Goal: Task Accomplishment & Management: Complete application form

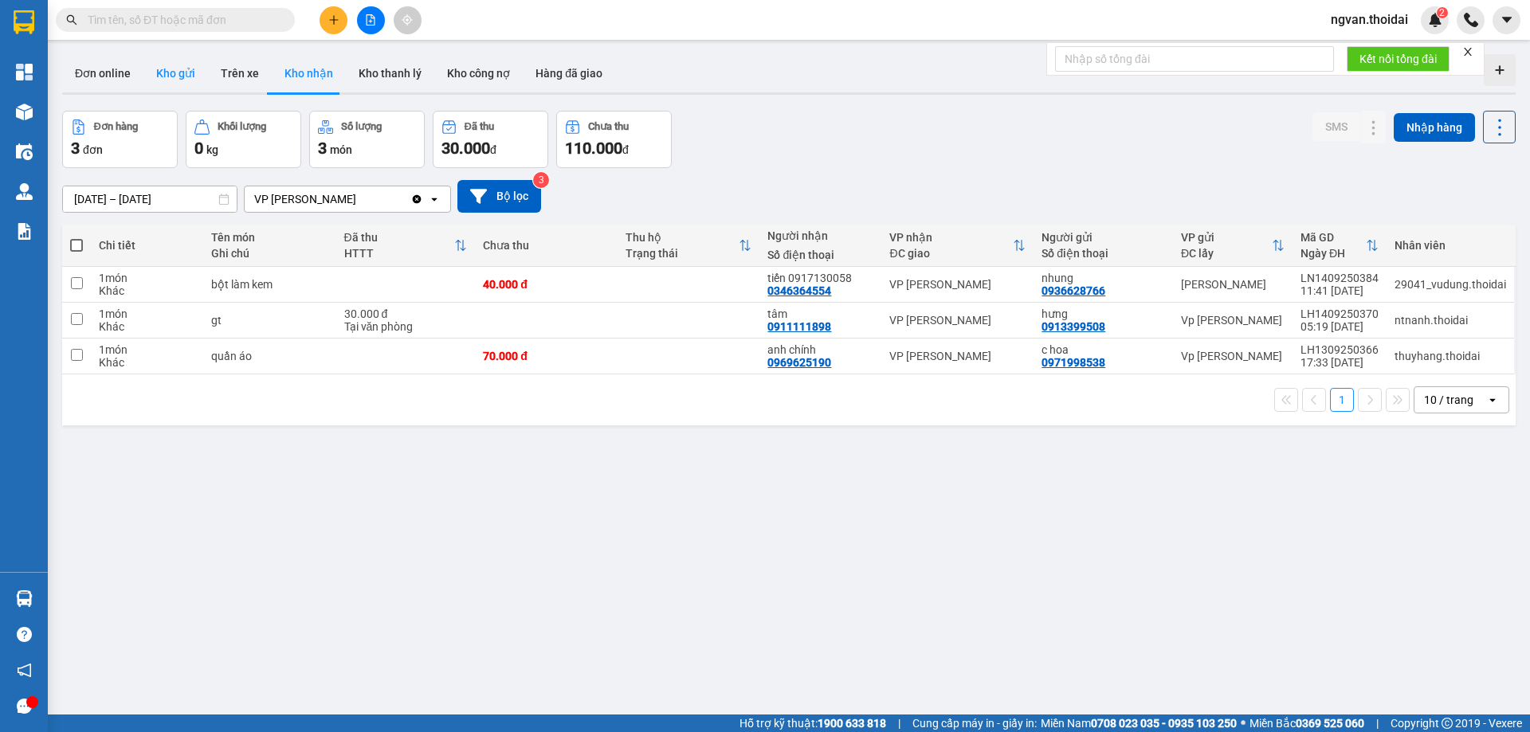
click at [157, 74] on button "Kho gửi" at bounding box center [175, 73] width 65 height 38
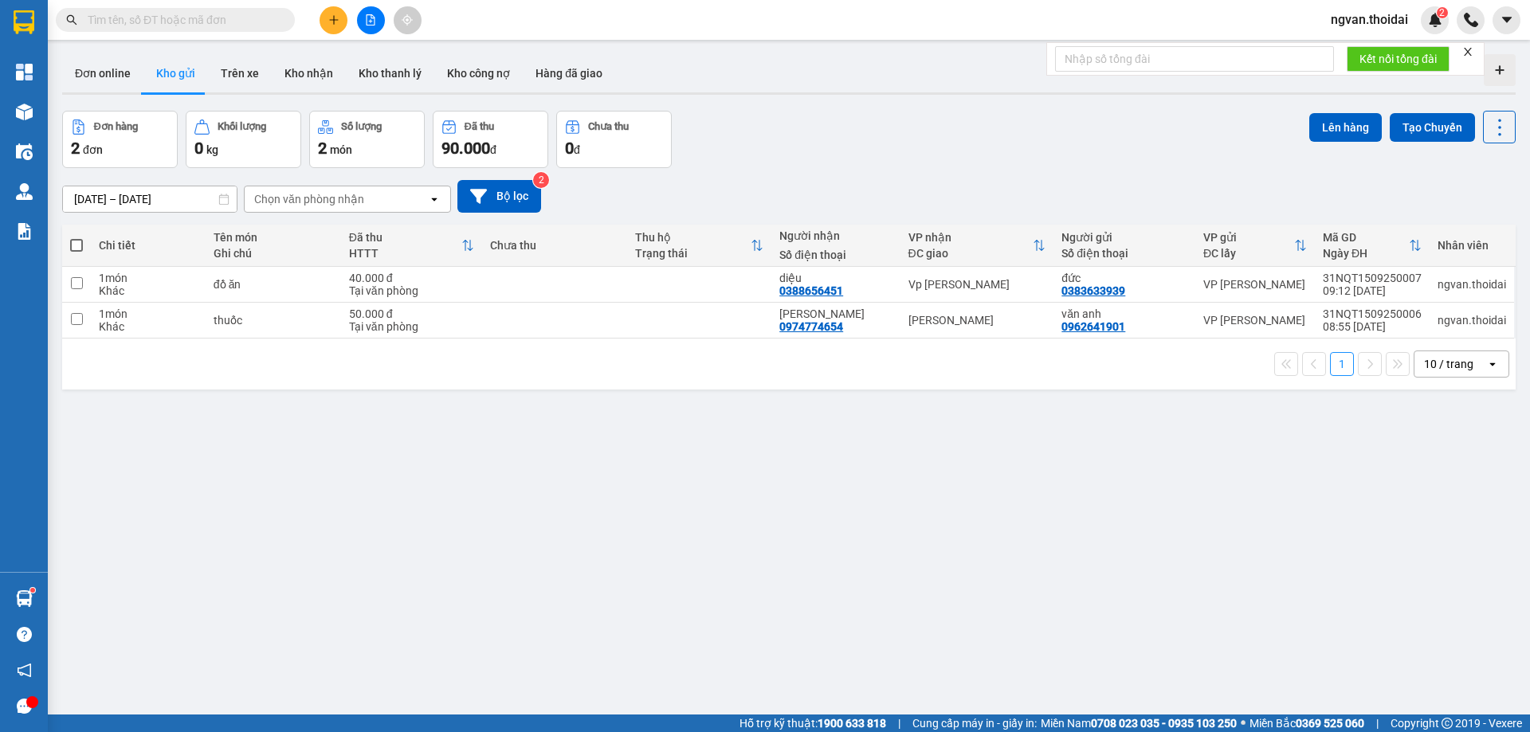
click at [318, 27] on div at bounding box center [371, 20] width 120 height 28
click at [333, 25] on icon "plus" at bounding box center [333, 19] width 11 height 11
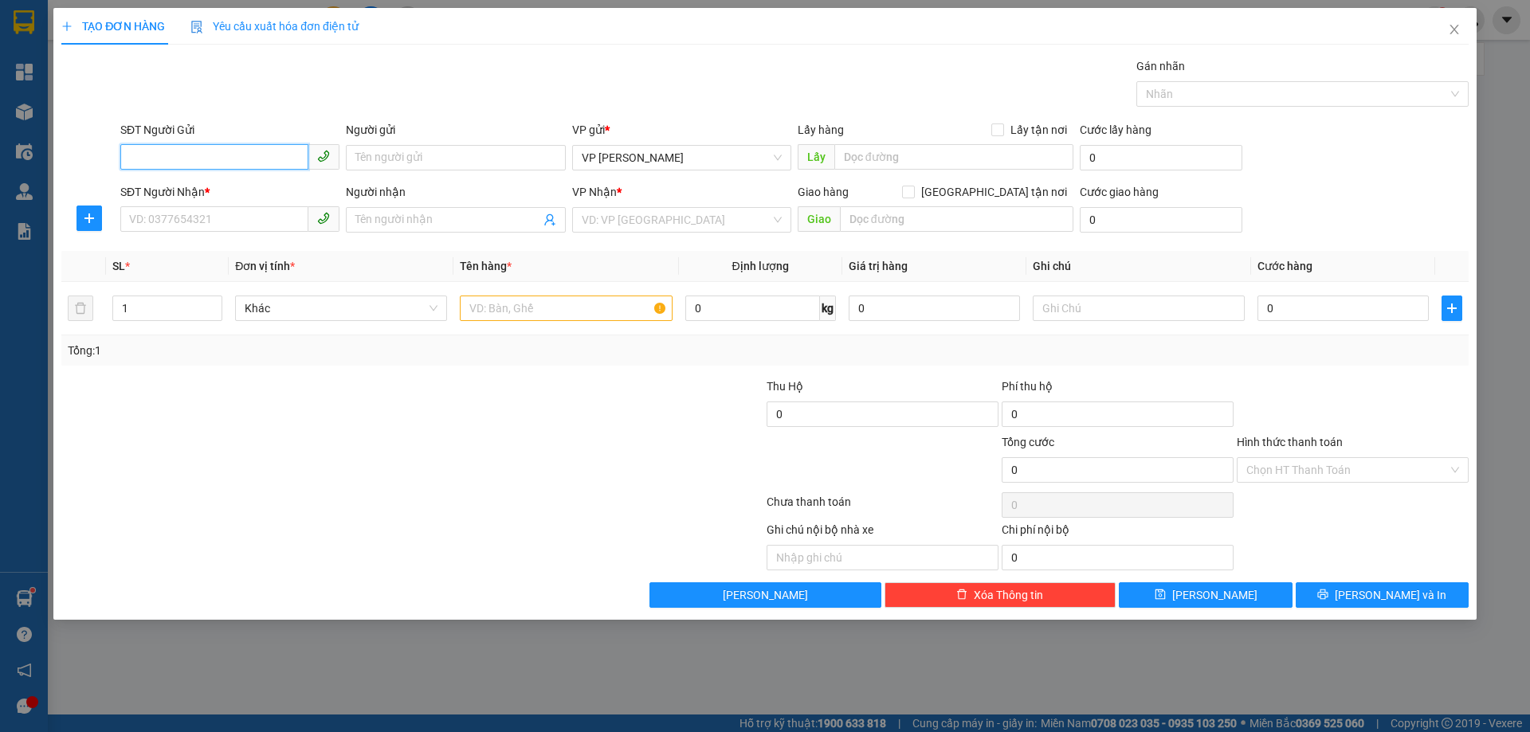
click at [182, 149] on input "SĐT Người Gửi" at bounding box center [214, 157] width 188 height 26
type input "0966658787"
click at [395, 157] on input "Người gửi" at bounding box center [455, 158] width 219 height 26
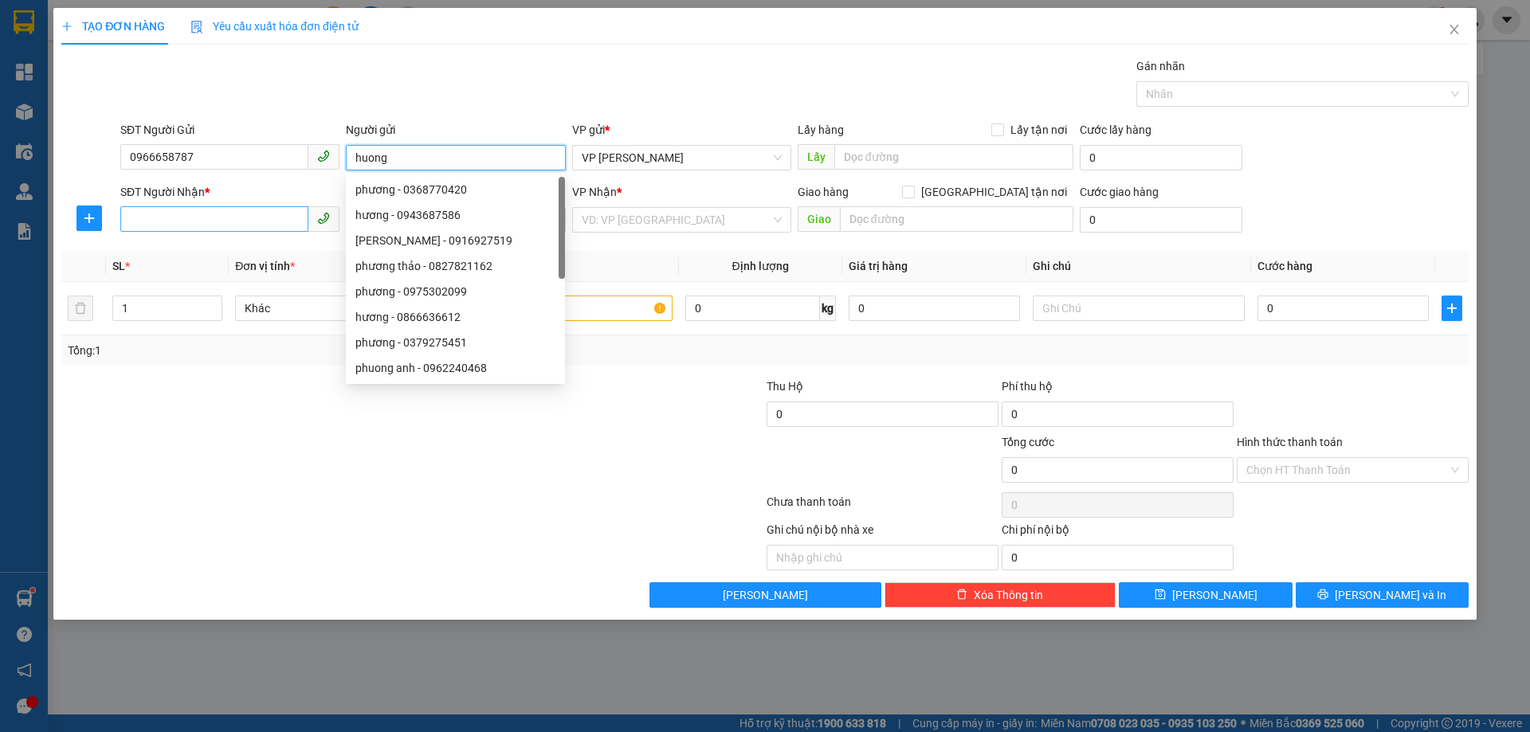
type input "huong"
click at [143, 226] on input "SĐT Người Nhận *" at bounding box center [214, 219] width 188 height 26
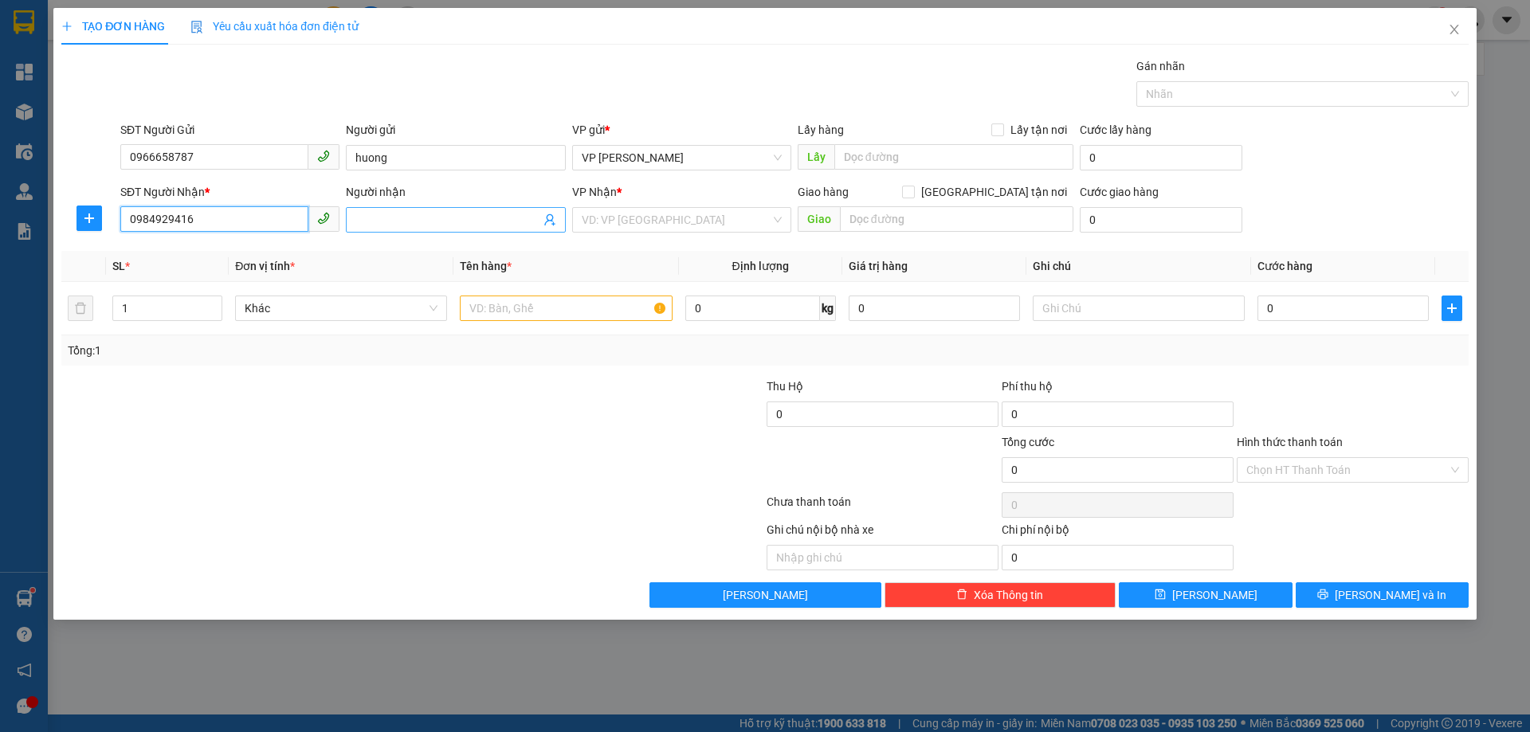
type input "0984929416"
click at [401, 214] on input "Người nhận" at bounding box center [447, 220] width 184 height 18
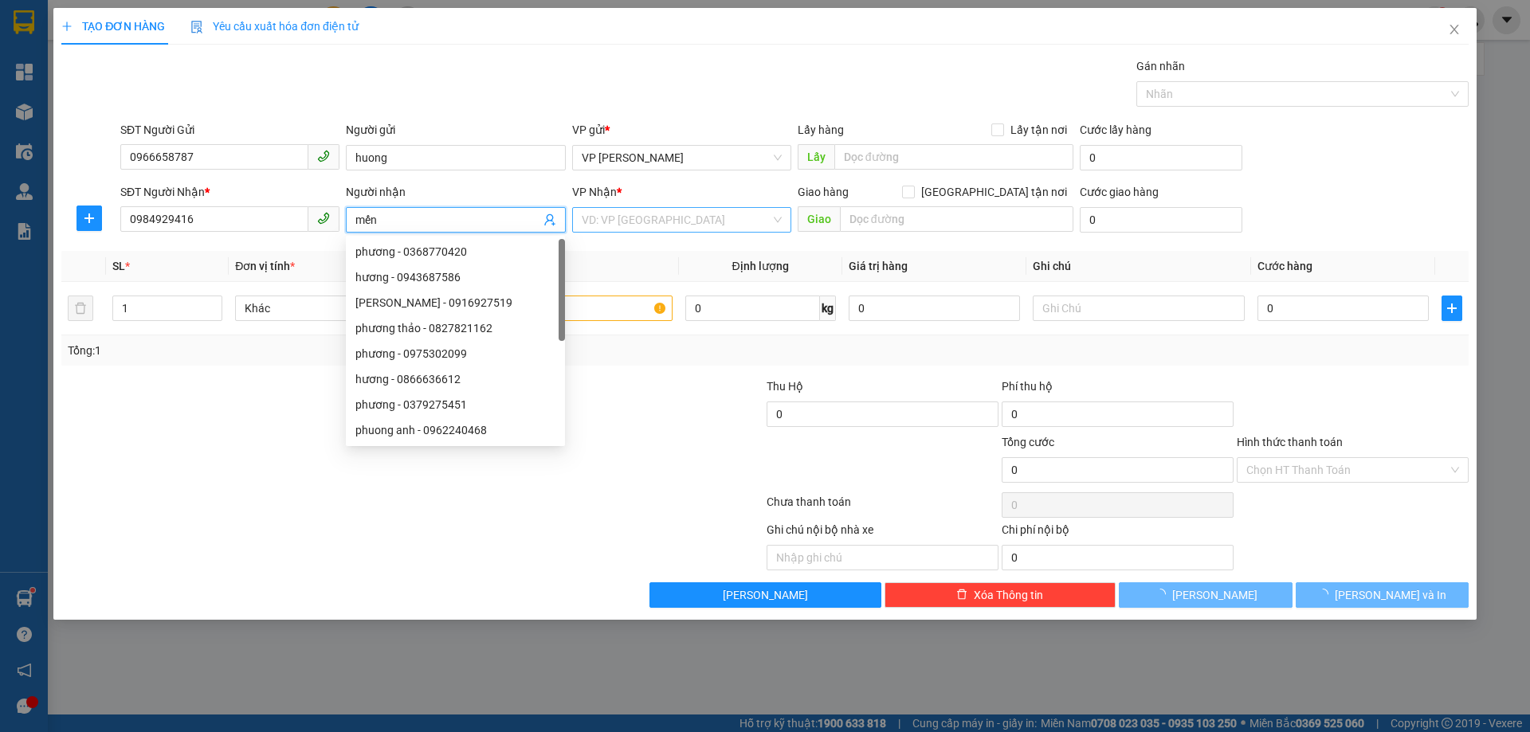
type input "mến"
click at [641, 217] on input "search" at bounding box center [676, 220] width 189 height 24
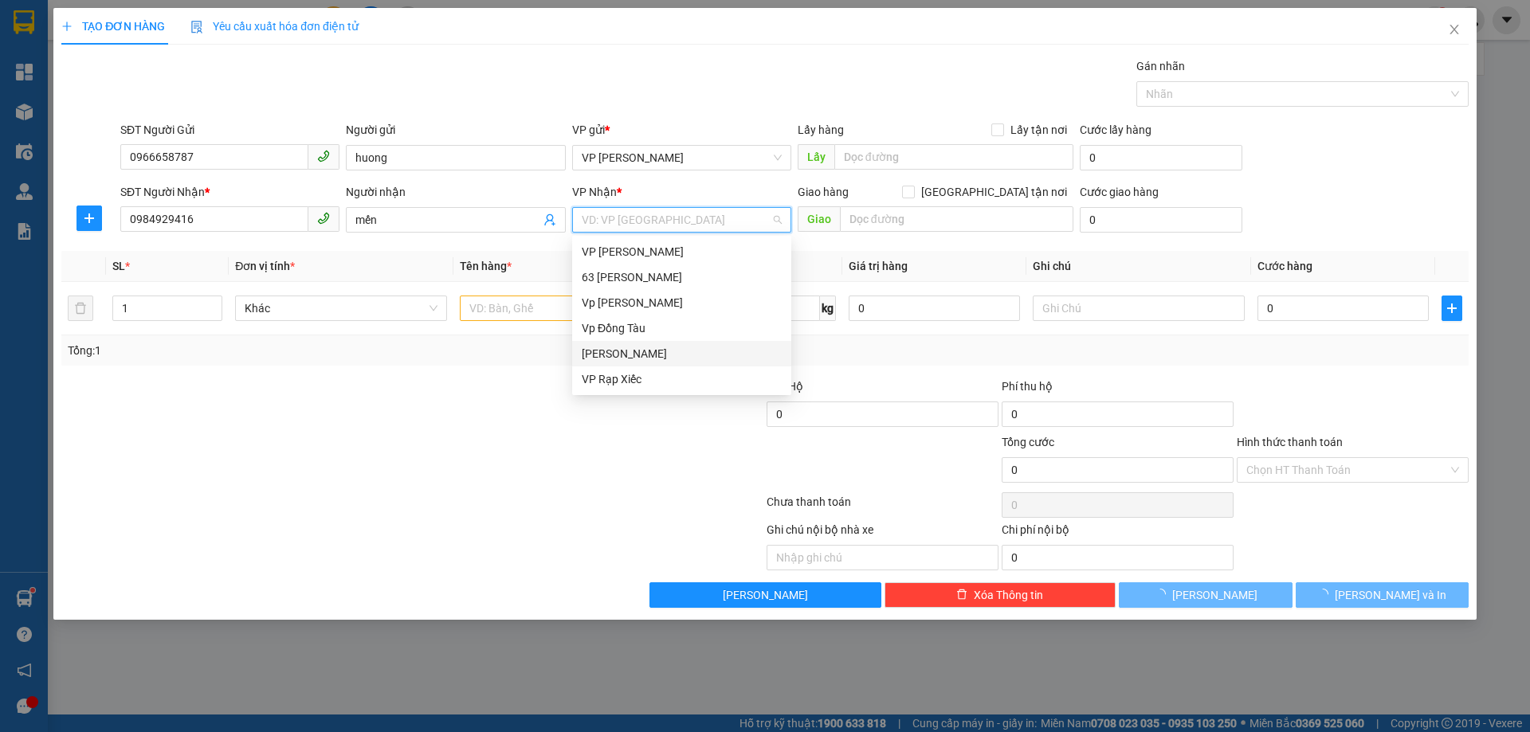
click at [630, 351] on div "[PERSON_NAME]" at bounding box center [682, 354] width 200 height 18
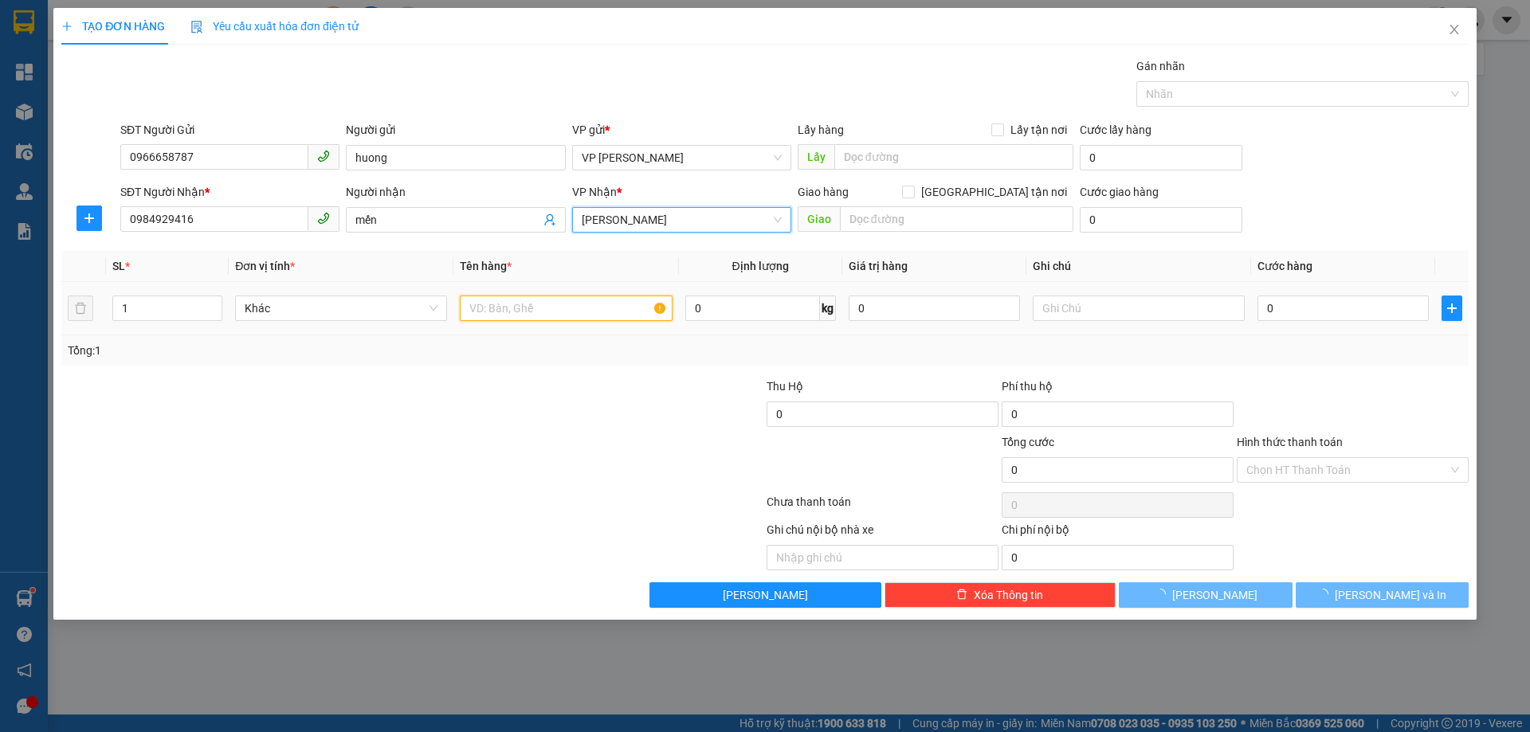
click at [522, 309] on input "text" at bounding box center [566, 309] width 212 height 26
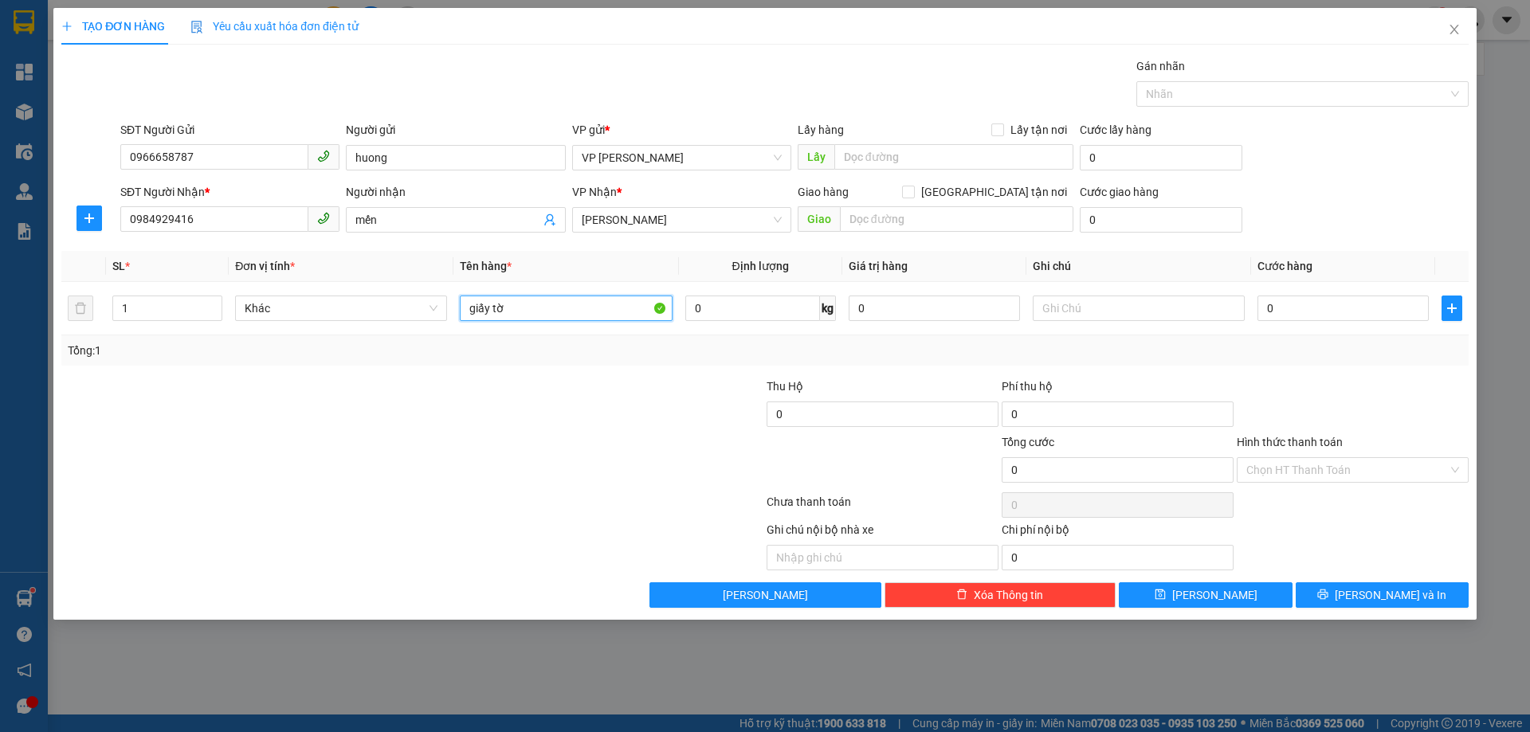
type input "giấy tờ"
click at [1274, 312] on input "0" at bounding box center [1343, 309] width 171 height 26
type input "3"
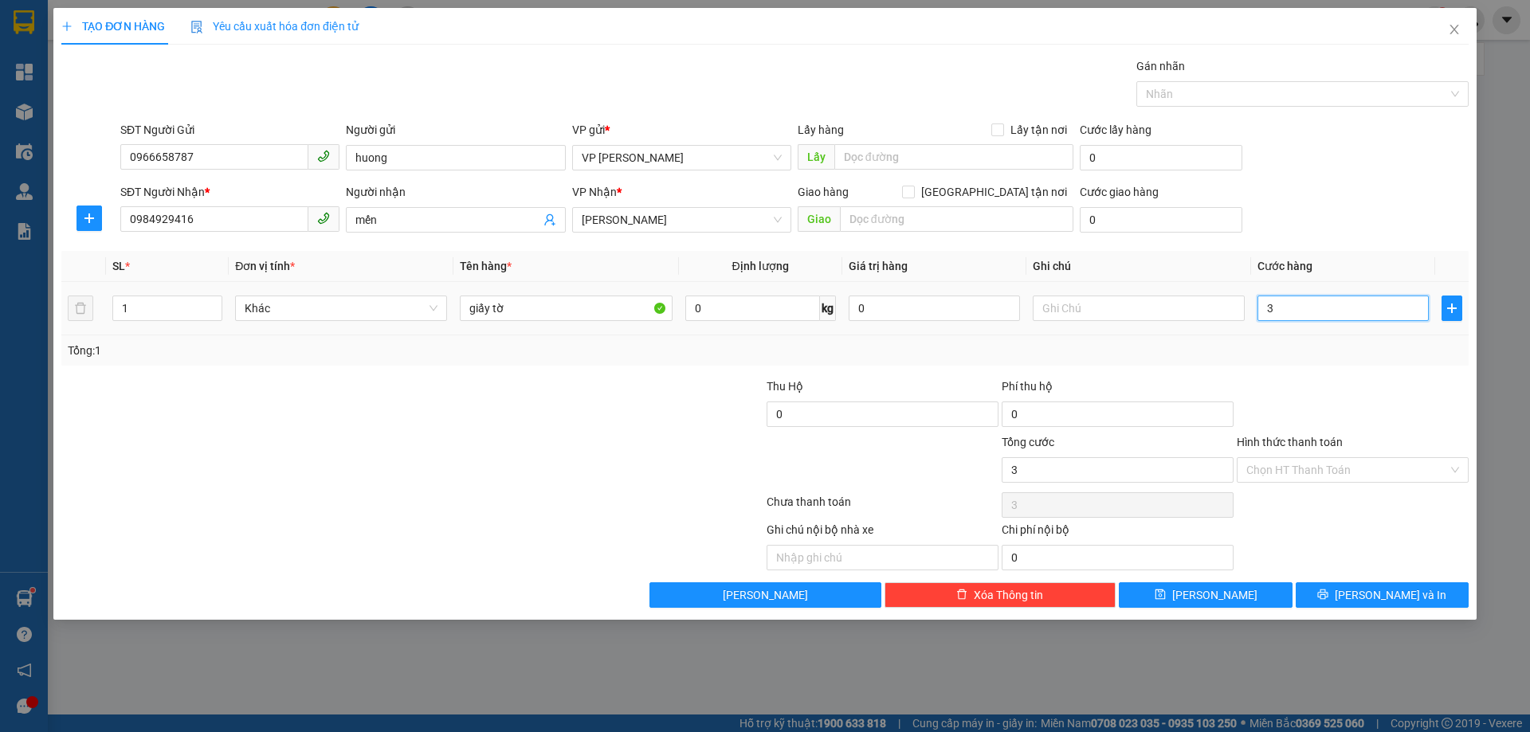
type input "30"
type input "30.000"
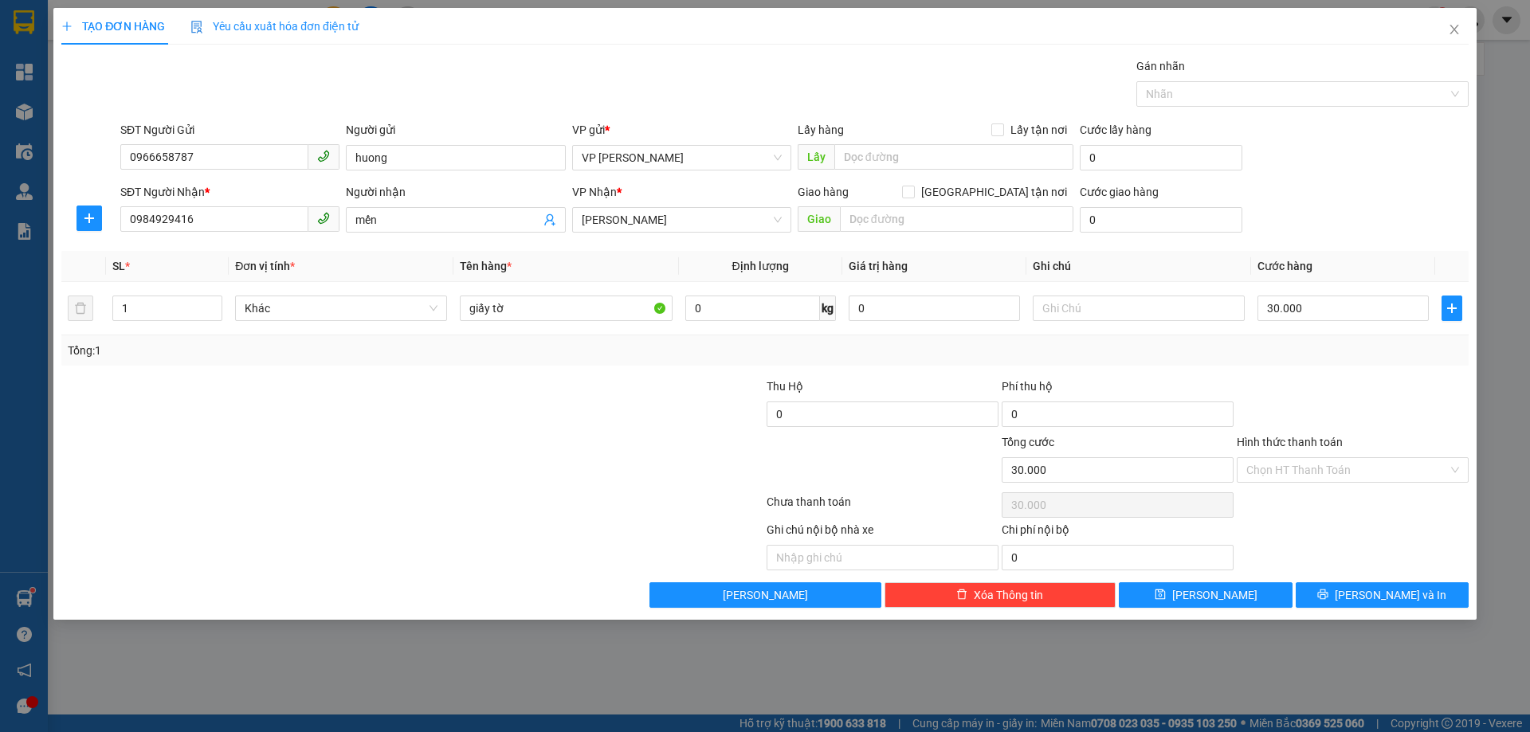
click at [1305, 360] on div "Tổng: 1" at bounding box center [764, 351] width 1407 height 30
click at [1325, 473] on input "Hình thức thanh toán" at bounding box center [1347, 470] width 202 height 24
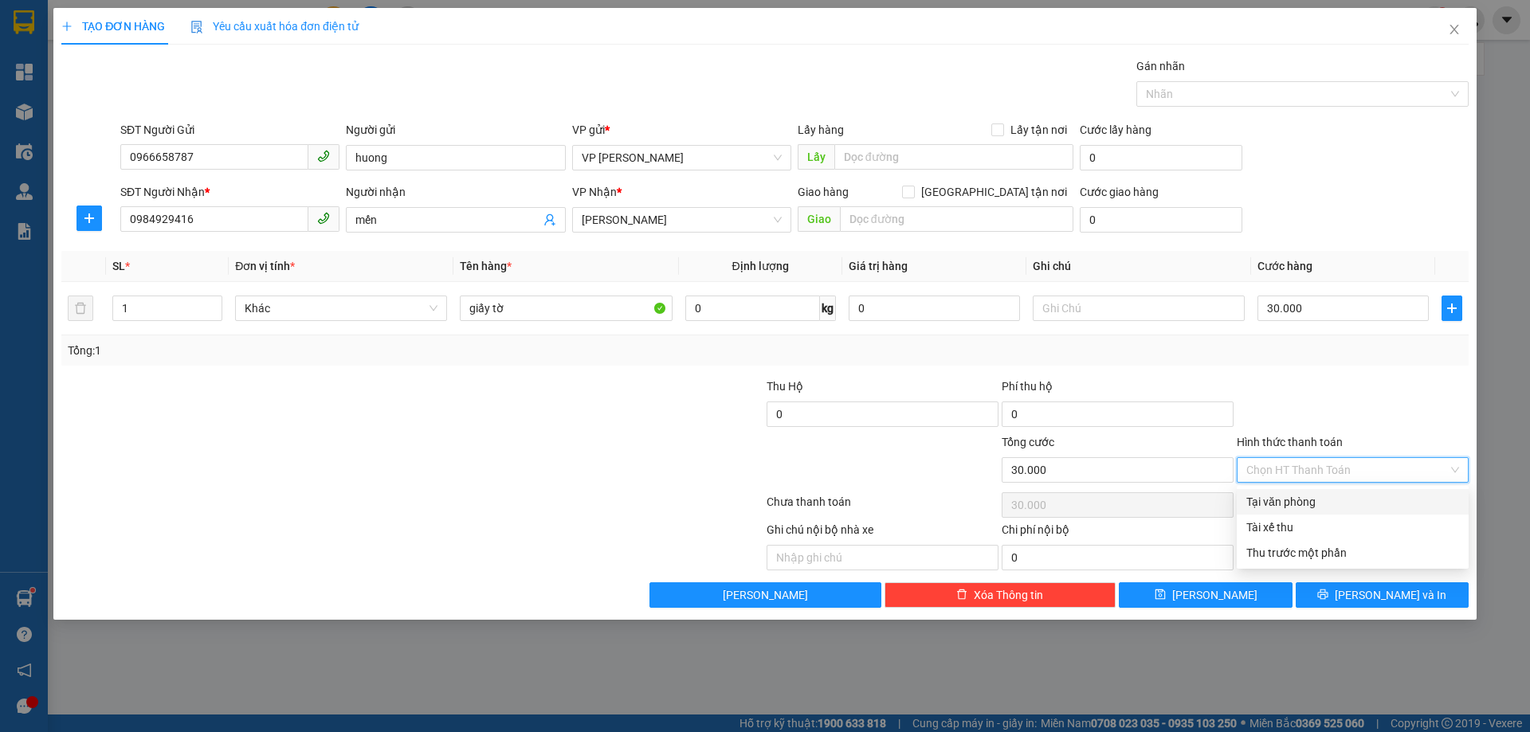
click at [1283, 506] on div "Tại văn phòng" at bounding box center [1352, 502] width 213 height 18
type input "0"
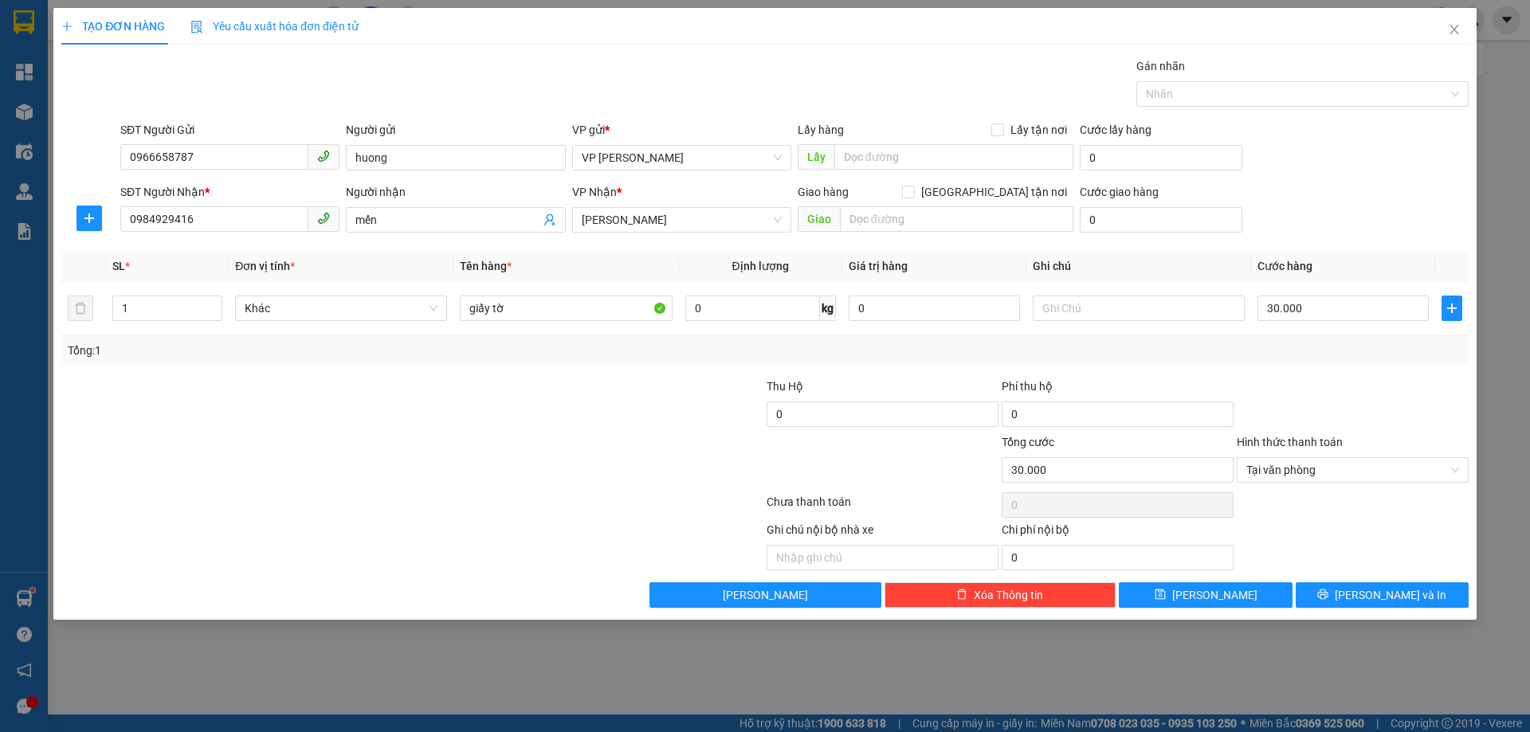
drag, startPoint x: 1339, startPoint y: 340, endPoint x: 1411, endPoint y: 525, distance: 199.1
click at [1347, 348] on div "Tổng: 1" at bounding box center [764, 351] width 1407 height 30
click at [1390, 593] on span "[PERSON_NAME] và In" at bounding box center [1391, 596] width 112 height 18
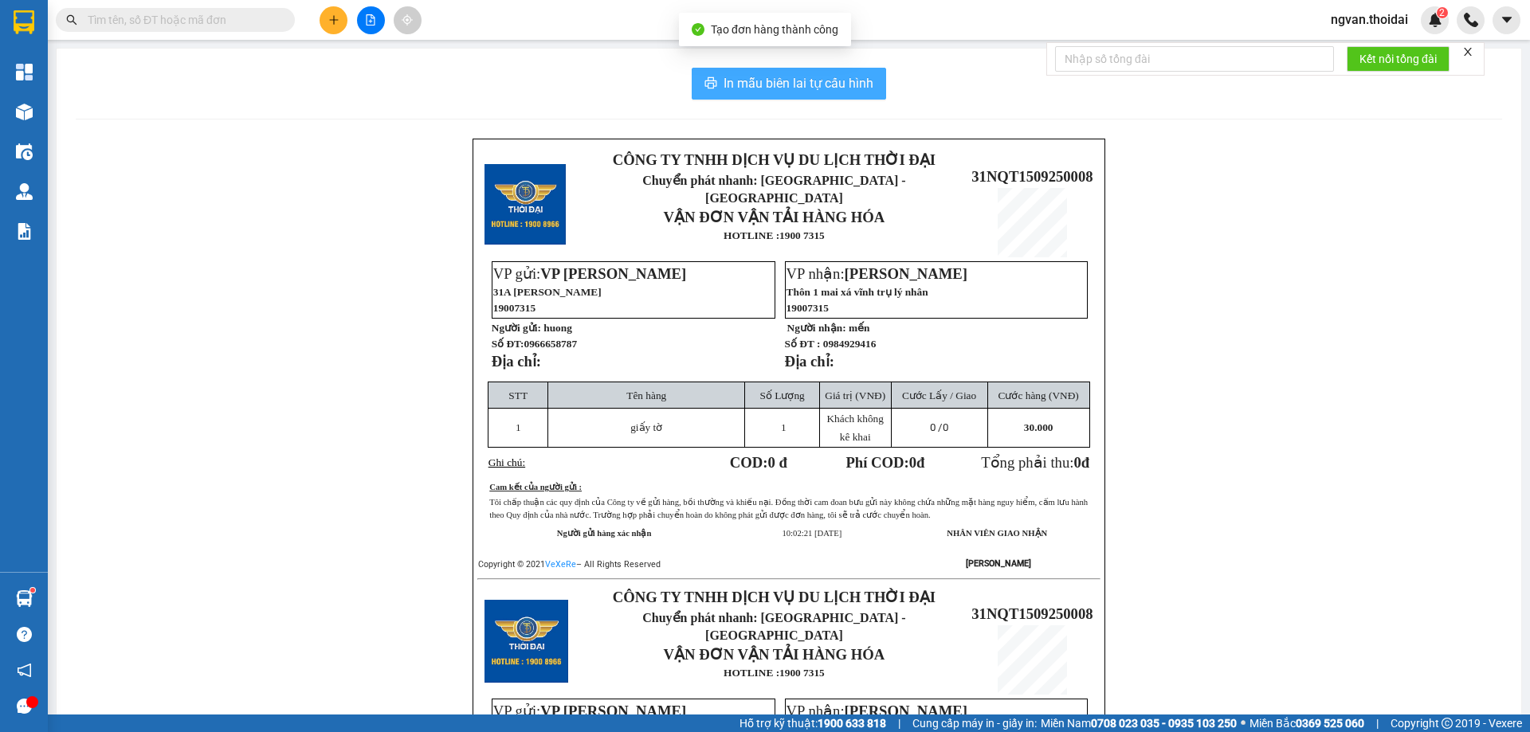
click at [834, 92] on span "In mẫu biên lai tự cấu hình" at bounding box center [799, 83] width 150 height 20
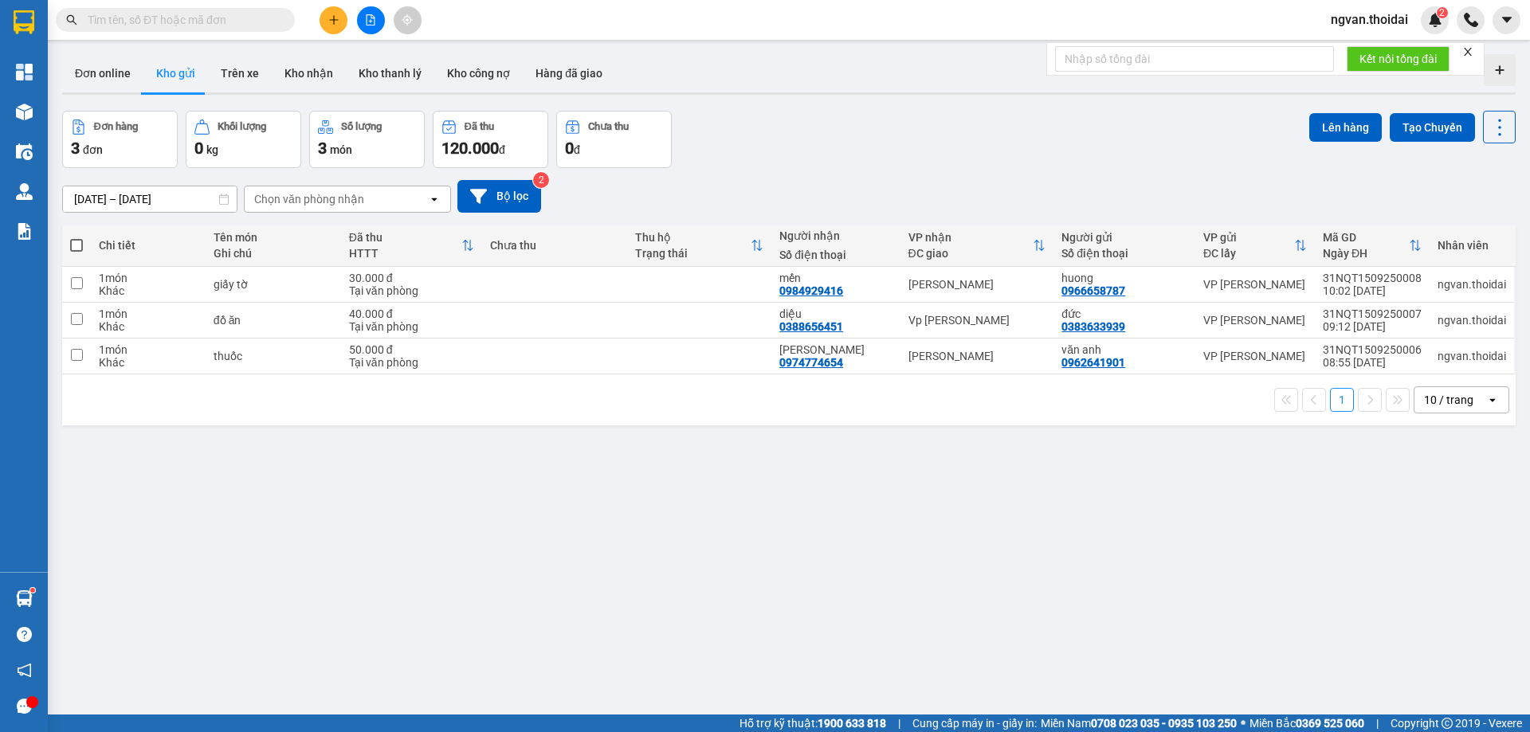
click at [677, 523] on div "ver 1.8.143 Đơn online Kho gửi Trên xe Kho nhận Kho thanh lý Kho công nợ Hàng đ…" at bounding box center [789, 414] width 1466 height 732
click at [40, 603] on div "Hàng sắp về" at bounding box center [24, 599] width 48 height 36
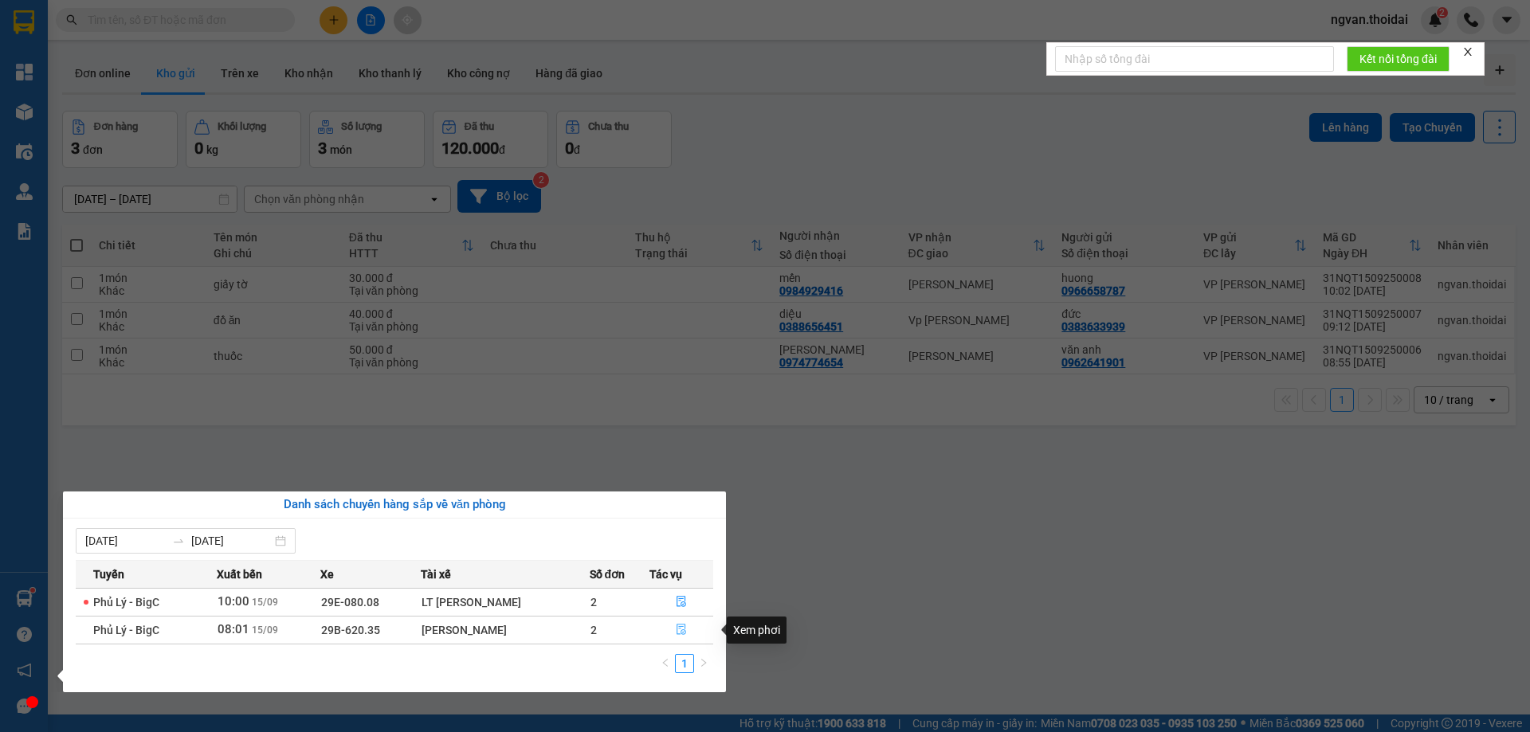
click at [684, 629] on icon "file-done" at bounding box center [681, 629] width 11 height 11
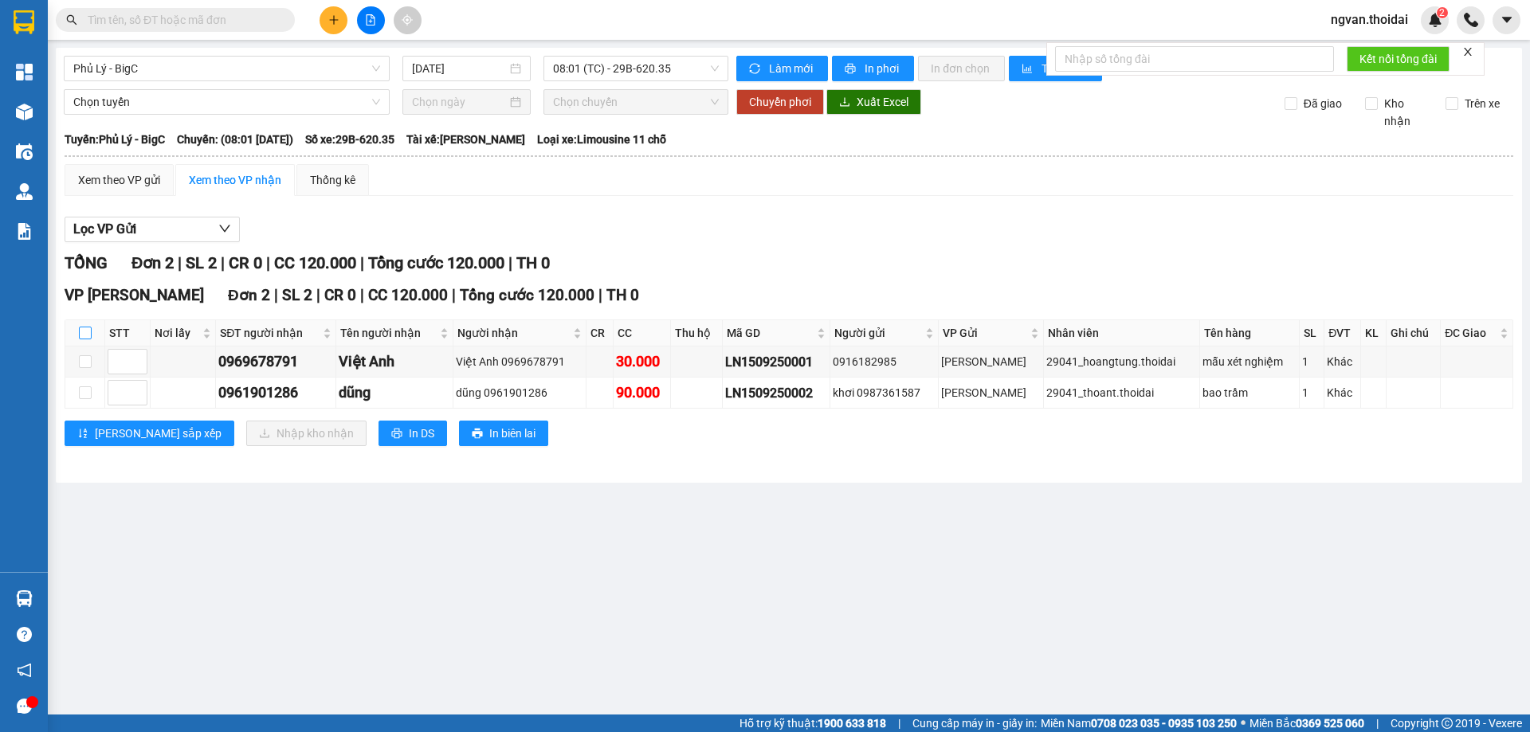
click at [90, 334] on input "checkbox" at bounding box center [85, 333] width 13 height 13
checkbox input "true"
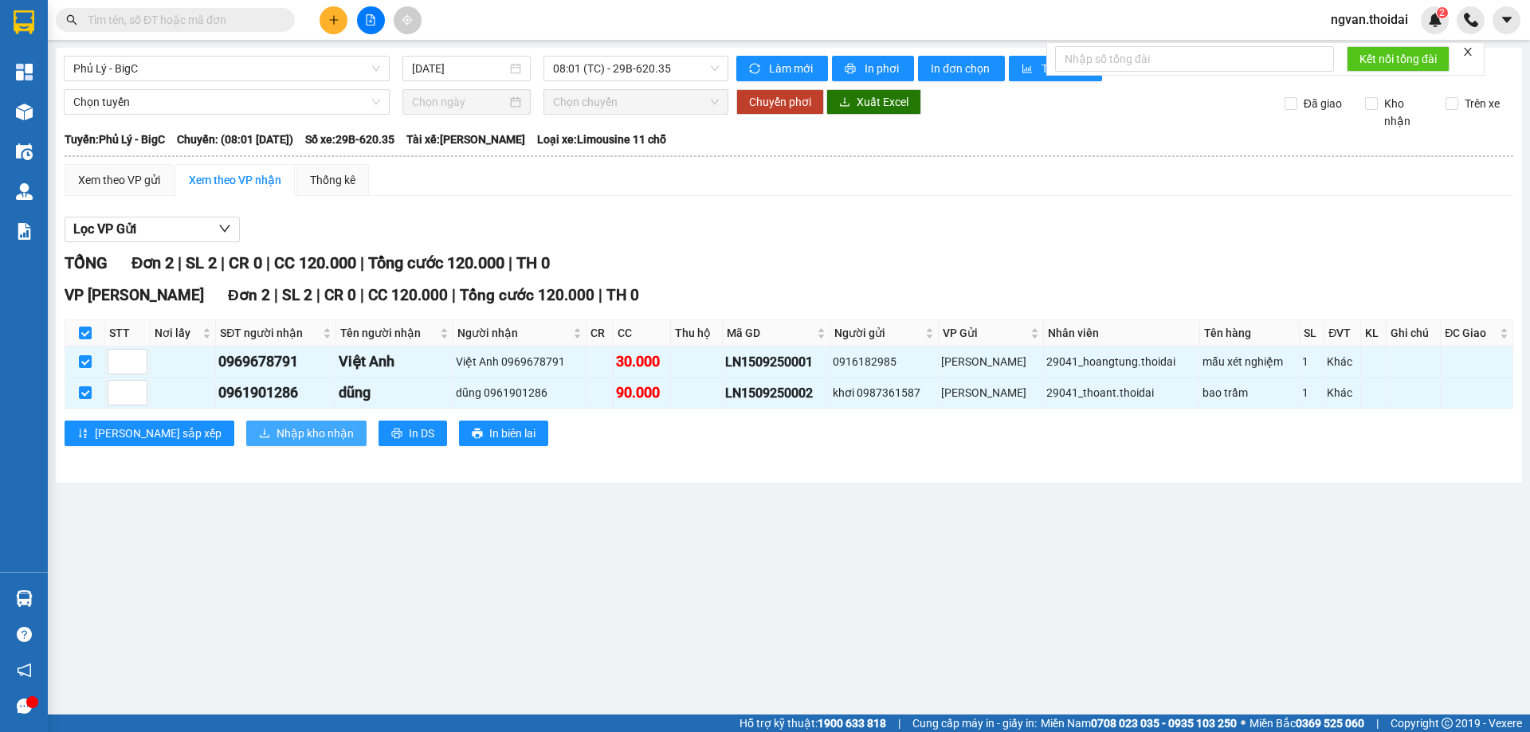
click at [277, 435] on span "Nhập kho nhận" at bounding box center [315, 434] width 77 height 18
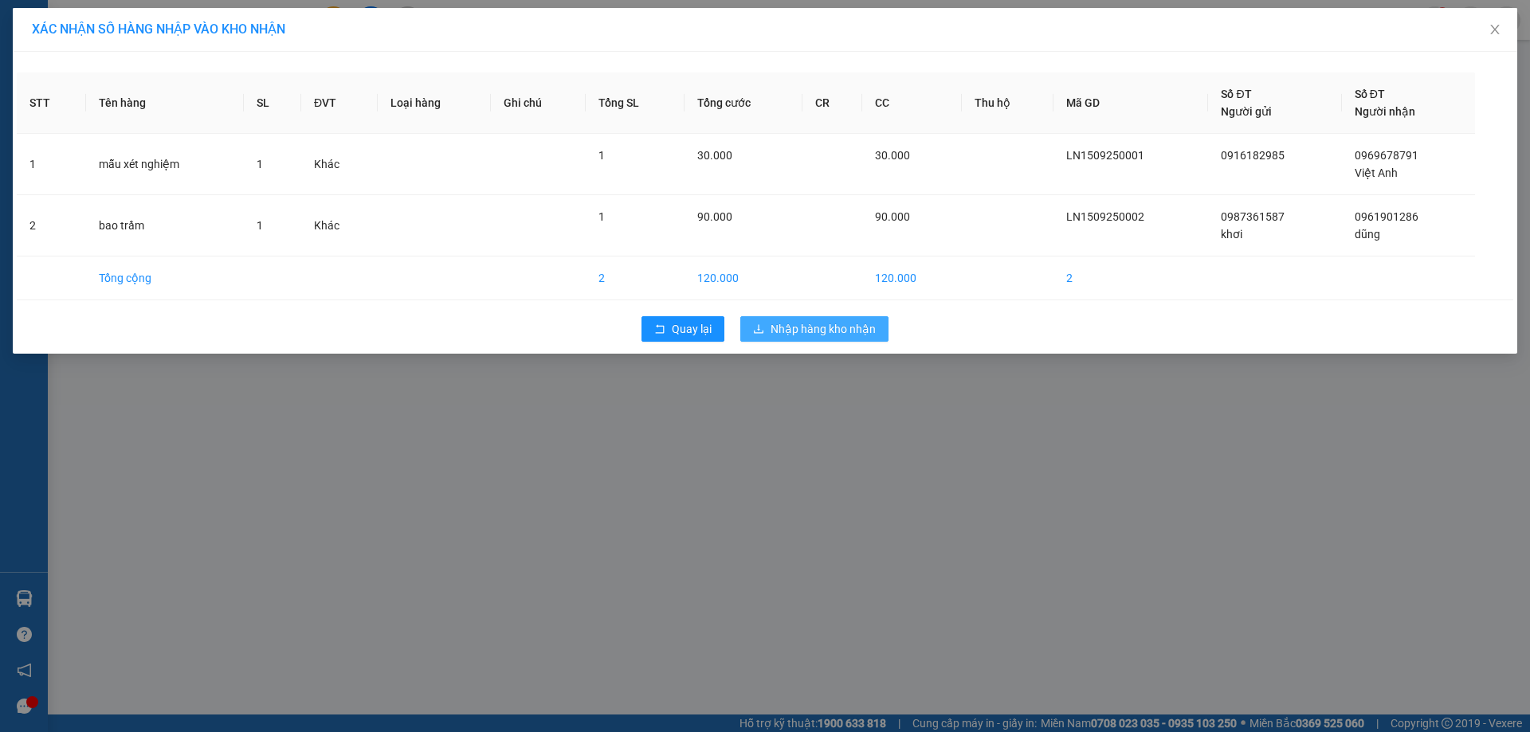
click at [826, 338] on button "Nhập hàng kho nhận" at bounding box center [814, 329] width 148 height 26
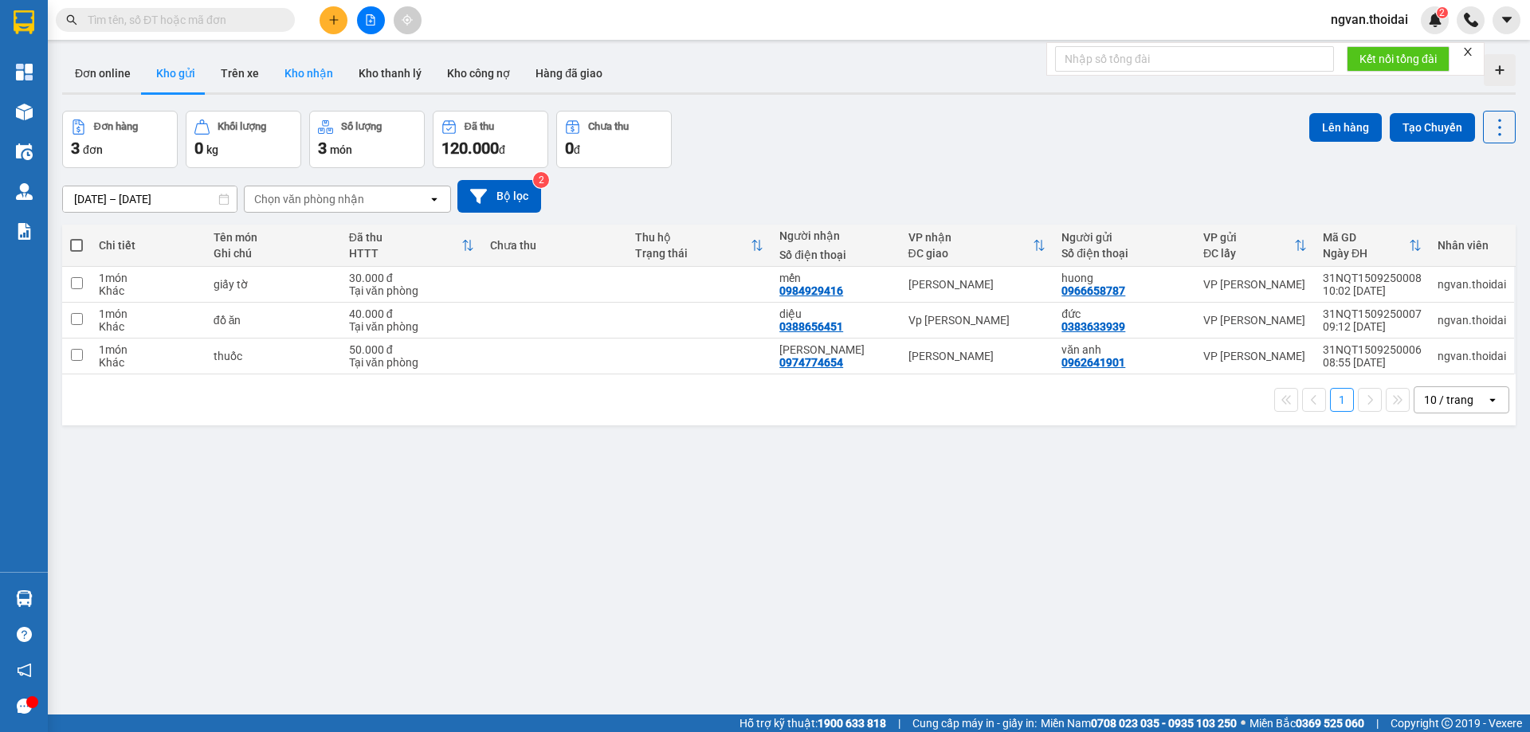
click at [296, 73] on button "Kho nhận" at bounding box center [309, 73] width 74 height 38
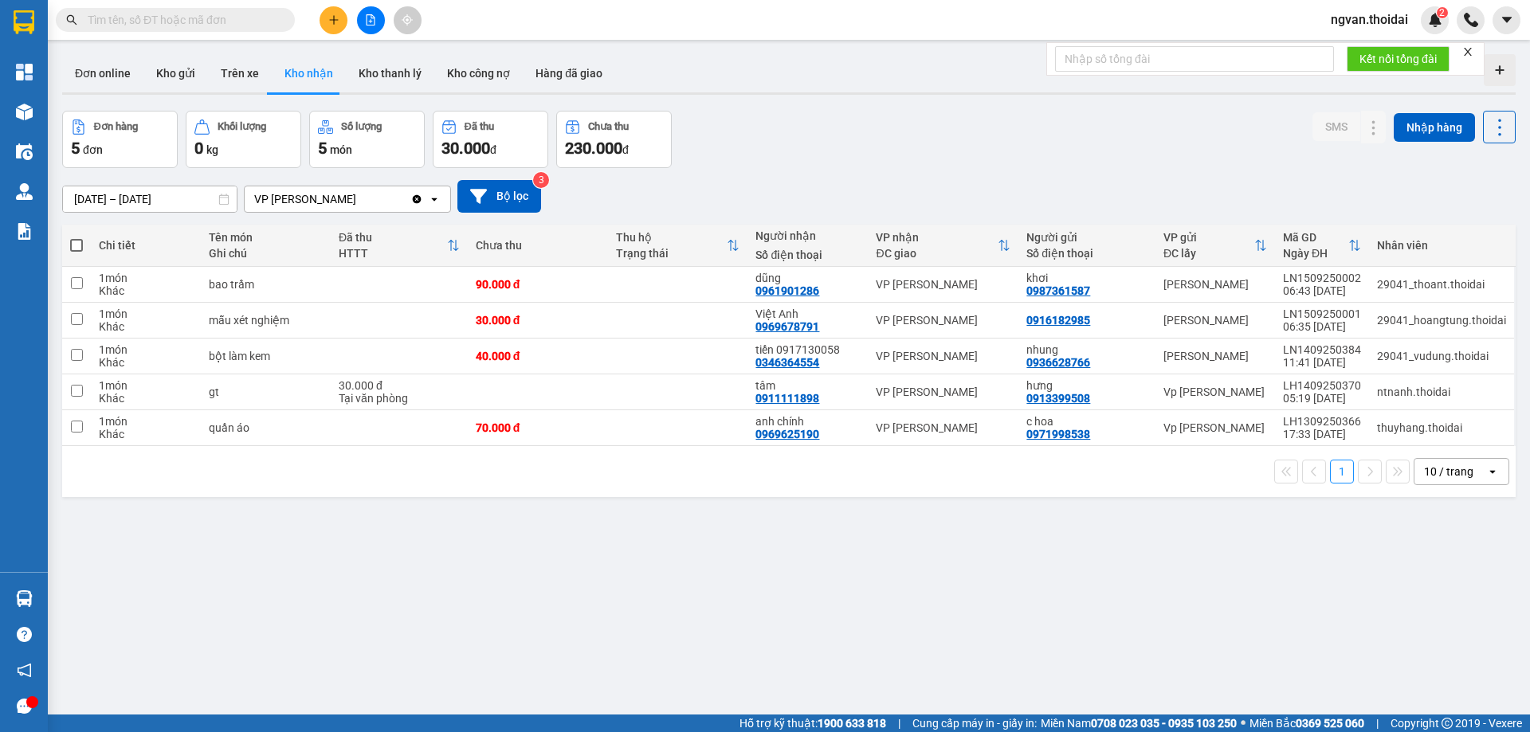
click at [714, 607] on div "ver 1.8.143 Đơn online Kho gửi Trên xe Kho nhận Kho thanh lý Kho công nợ Hàng đ…" at bounding box center [789, 414] width 1466 height 732
click at [1368, 285] on button at bounding box center [1374, 285] width 22 height 28
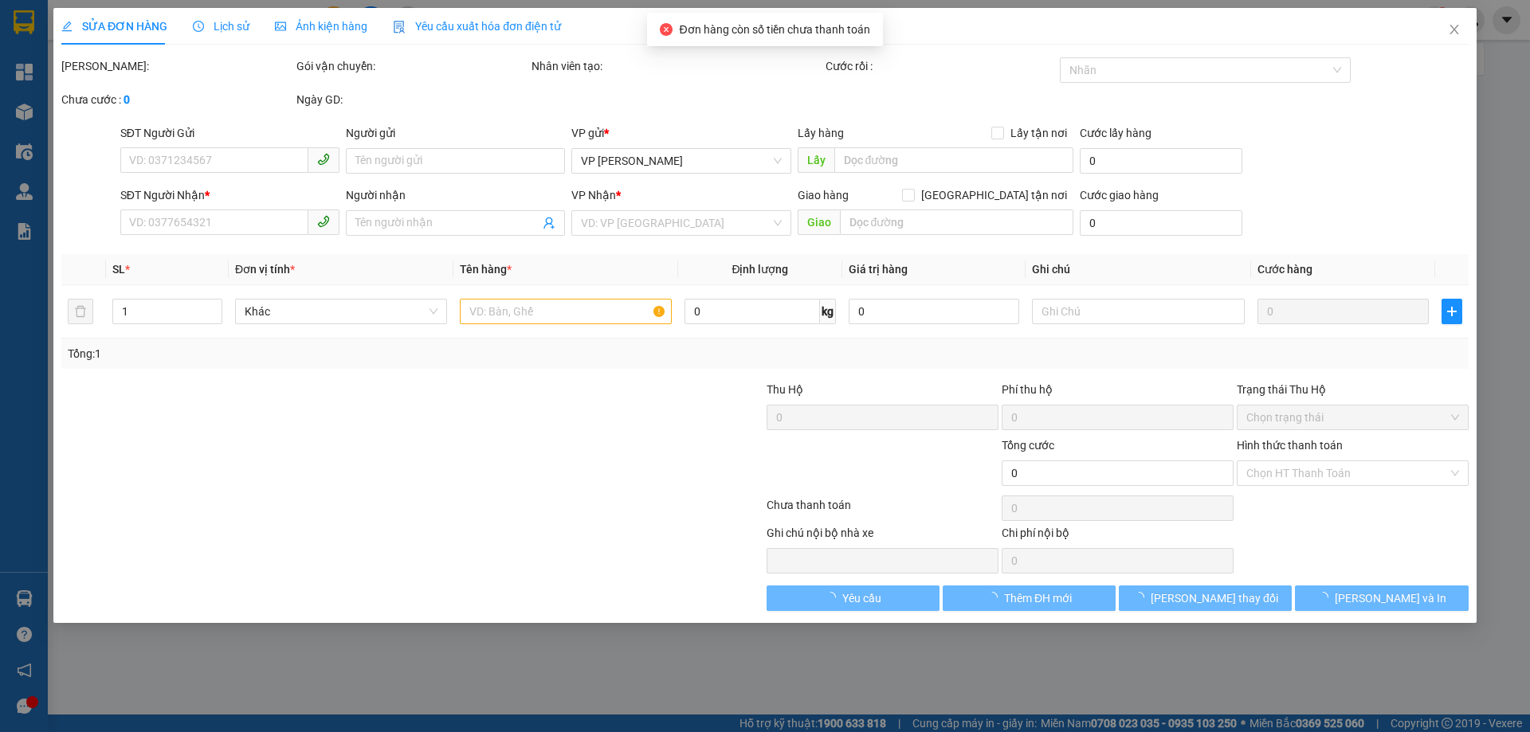
type input "0987361587"
type input "khơi"
type input "0961901286"
type input "dũng"
type input "90.000"
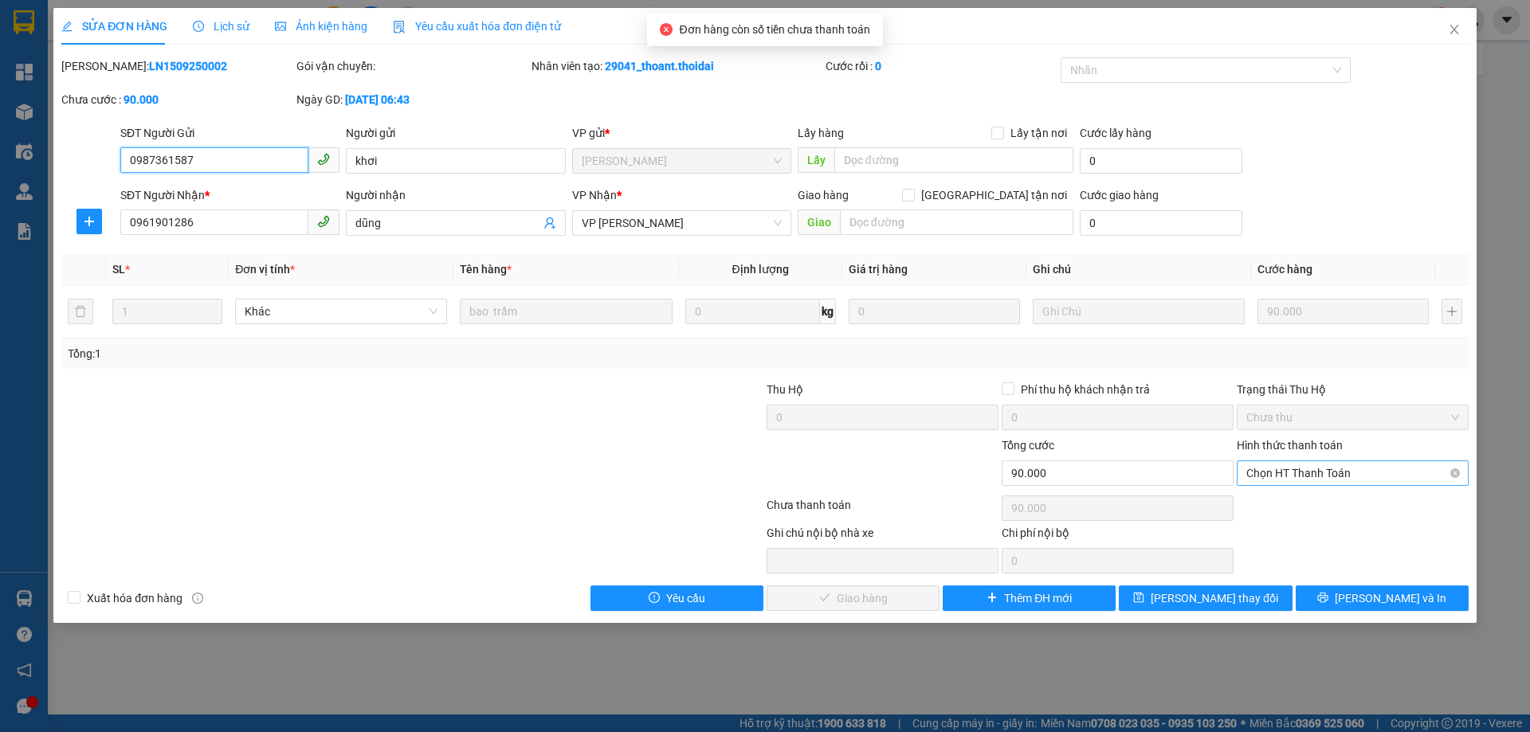
click at [1352, 472] on span "Chọn HT Thanh Toán" at bounding box center [1352, 473] width 213 height 24
click at [1327, 504] on div "Tại văn phòng" at bounding box center [1352, 506] width 213 height 18
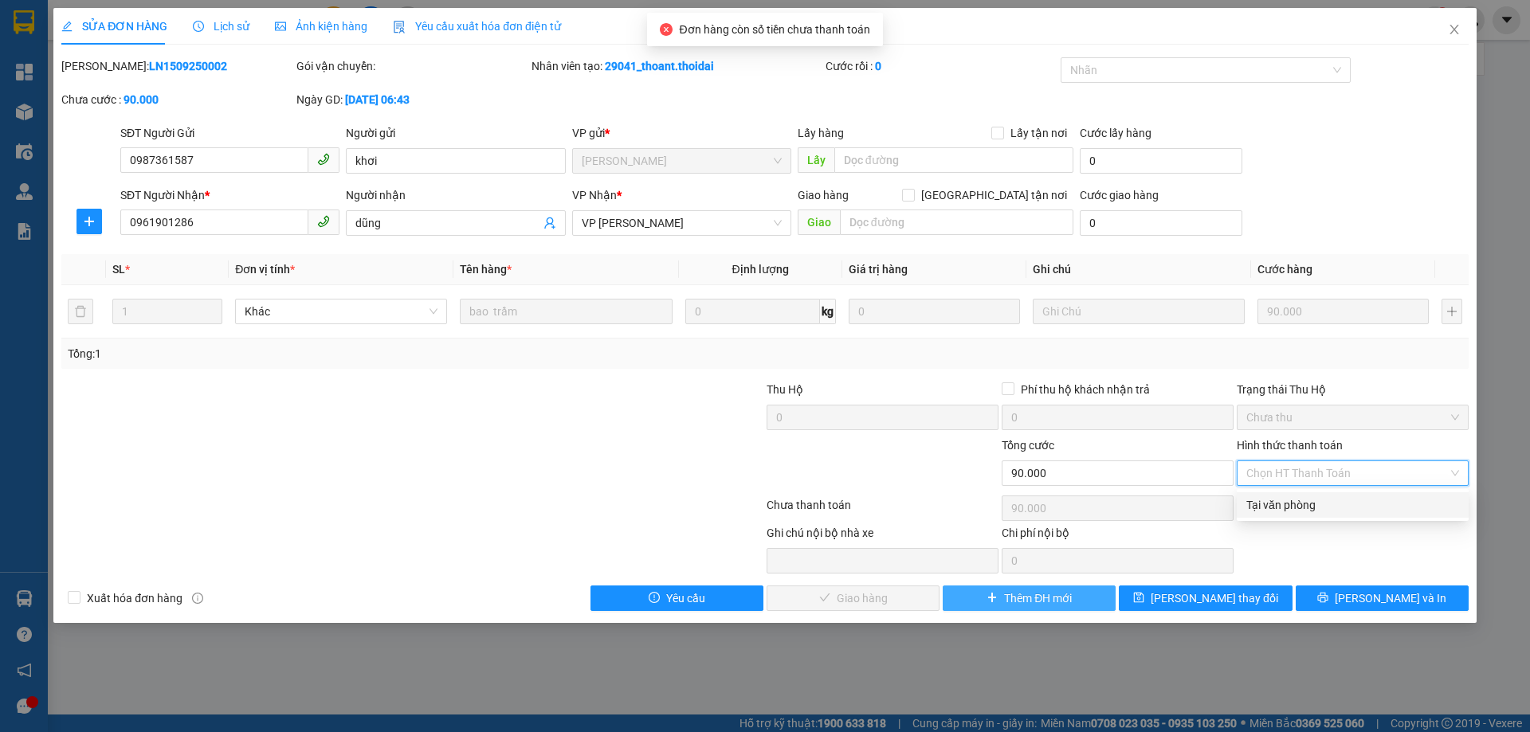
type input "0"
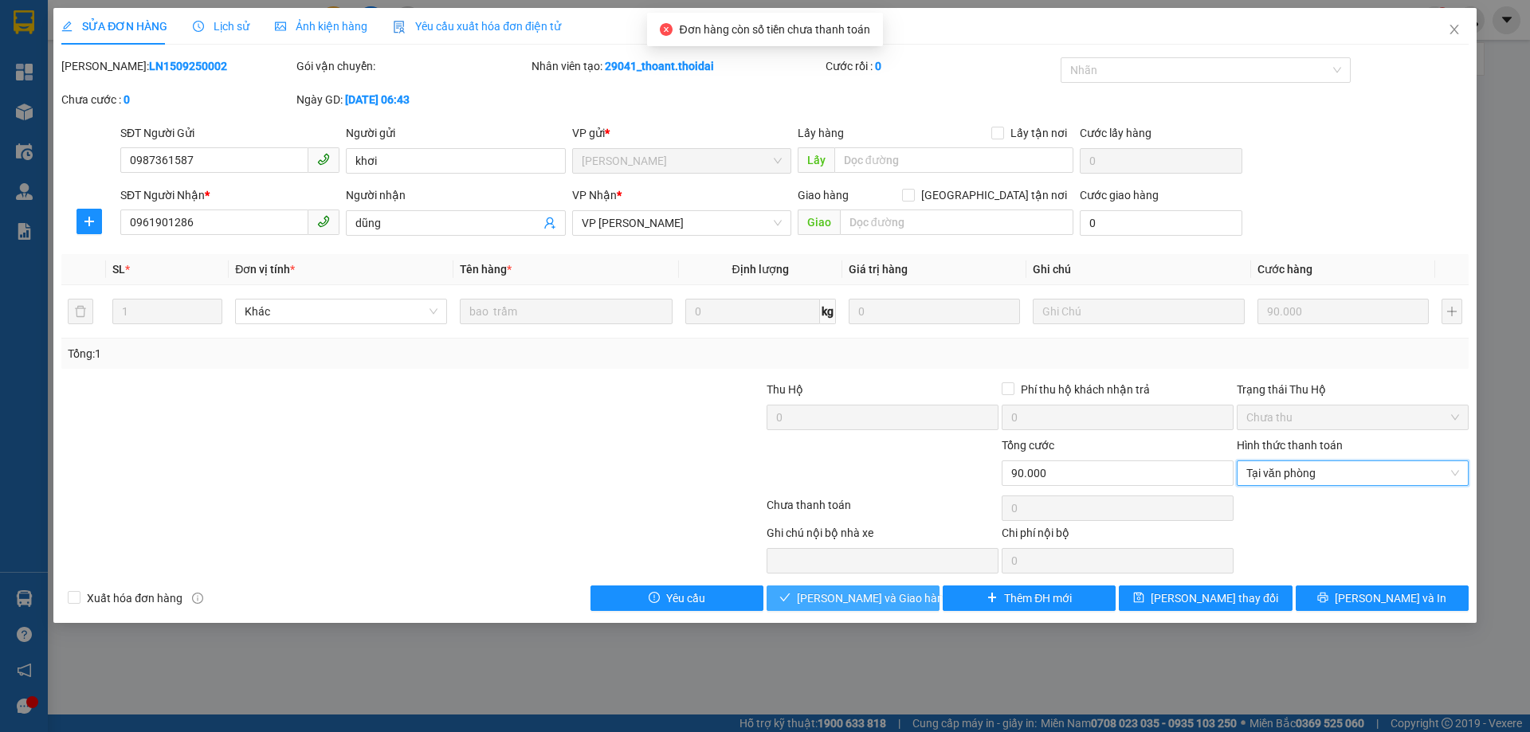
click at [901, 596] on span "[PERSON_NAME] và Giao hàng" at bounding box center [873, 599] width 153 height 18
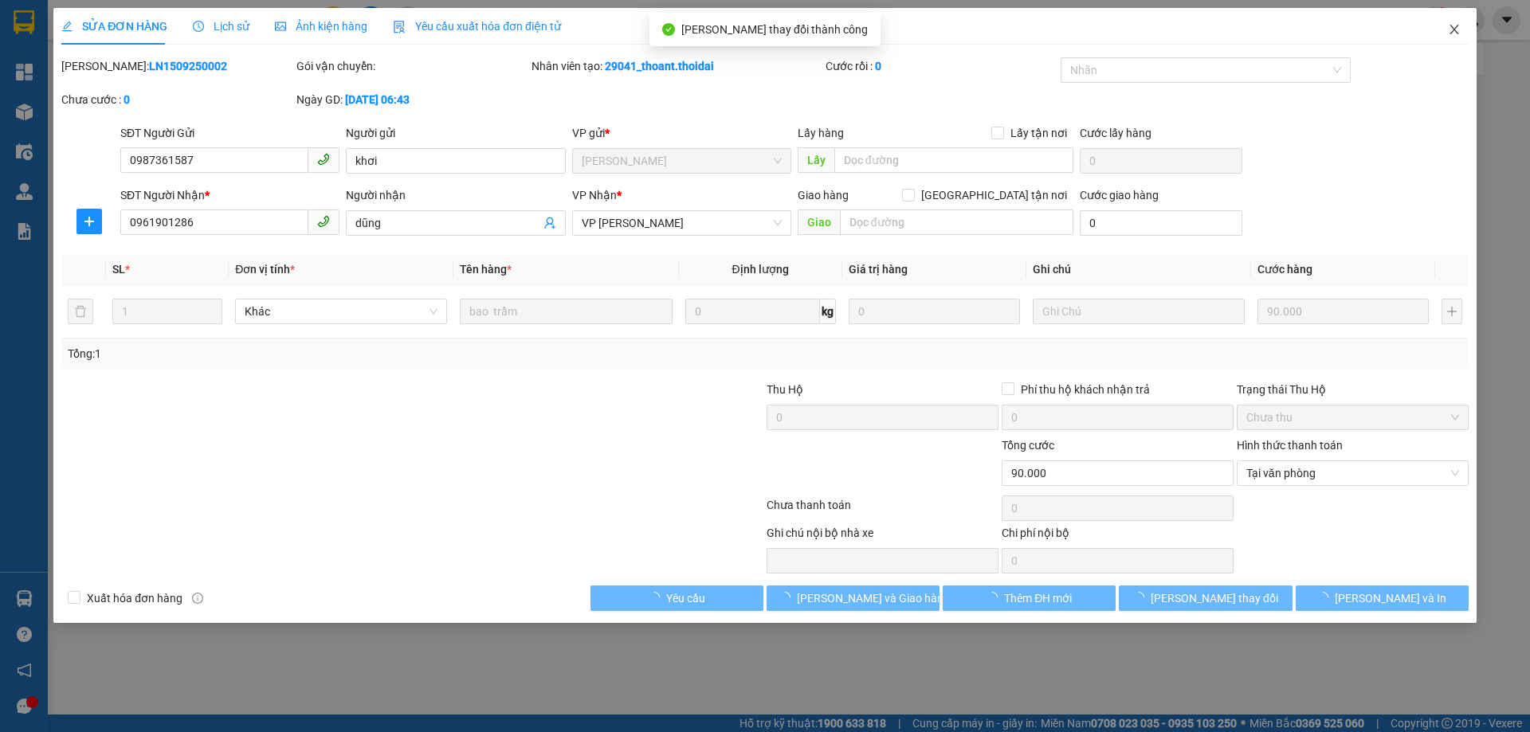
click at [1458, 33] on icon "close" at bounding box center [1454, 29] width 13 height 13
click at [1458, 33] on div at bounding box center [1471, 20] width 28 height 28
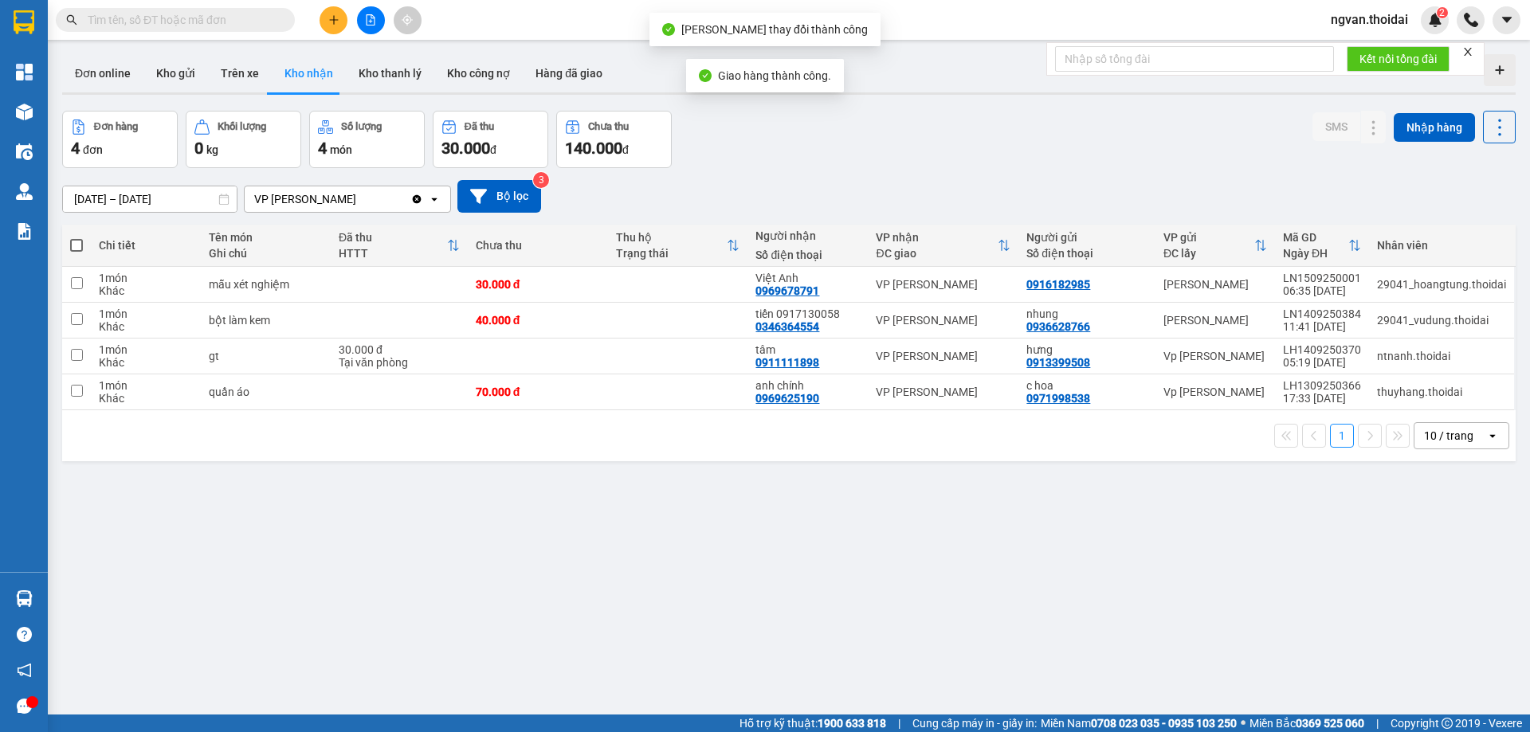
click at [787, 587] on div "ver 1.8.143 Đơn online Kho gửi Trên xe Kho nhận Kho thanh lý Kho công nợ Hàng đ…" at bounding box center [789, 414] width 1466 height 732
click at [191, 198] on input "[DATE] – [DATE]" at bounding box center [150, 199] width 174 height 26
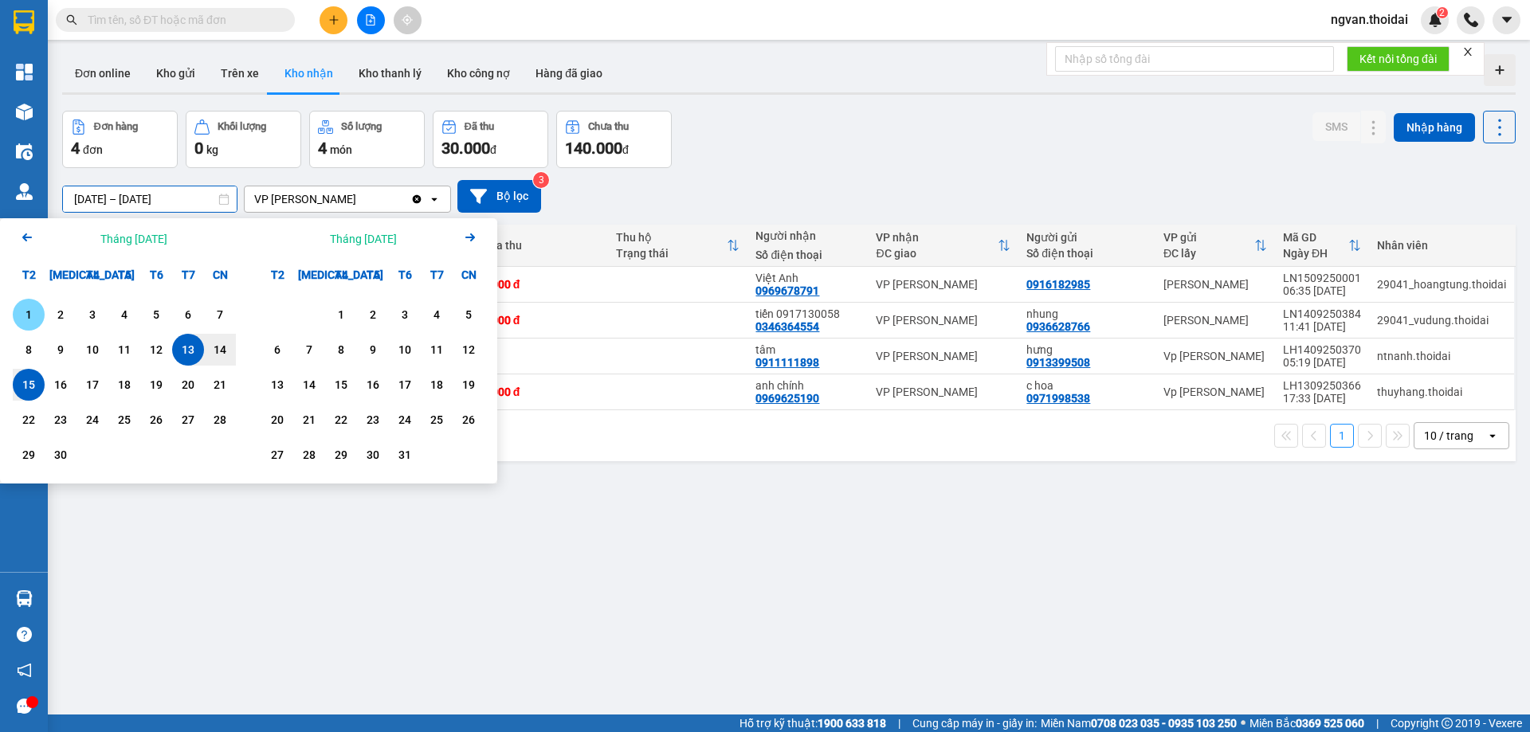
click at [30, 312] on div "1" at bounding box center [29, 314] width 22 height 19
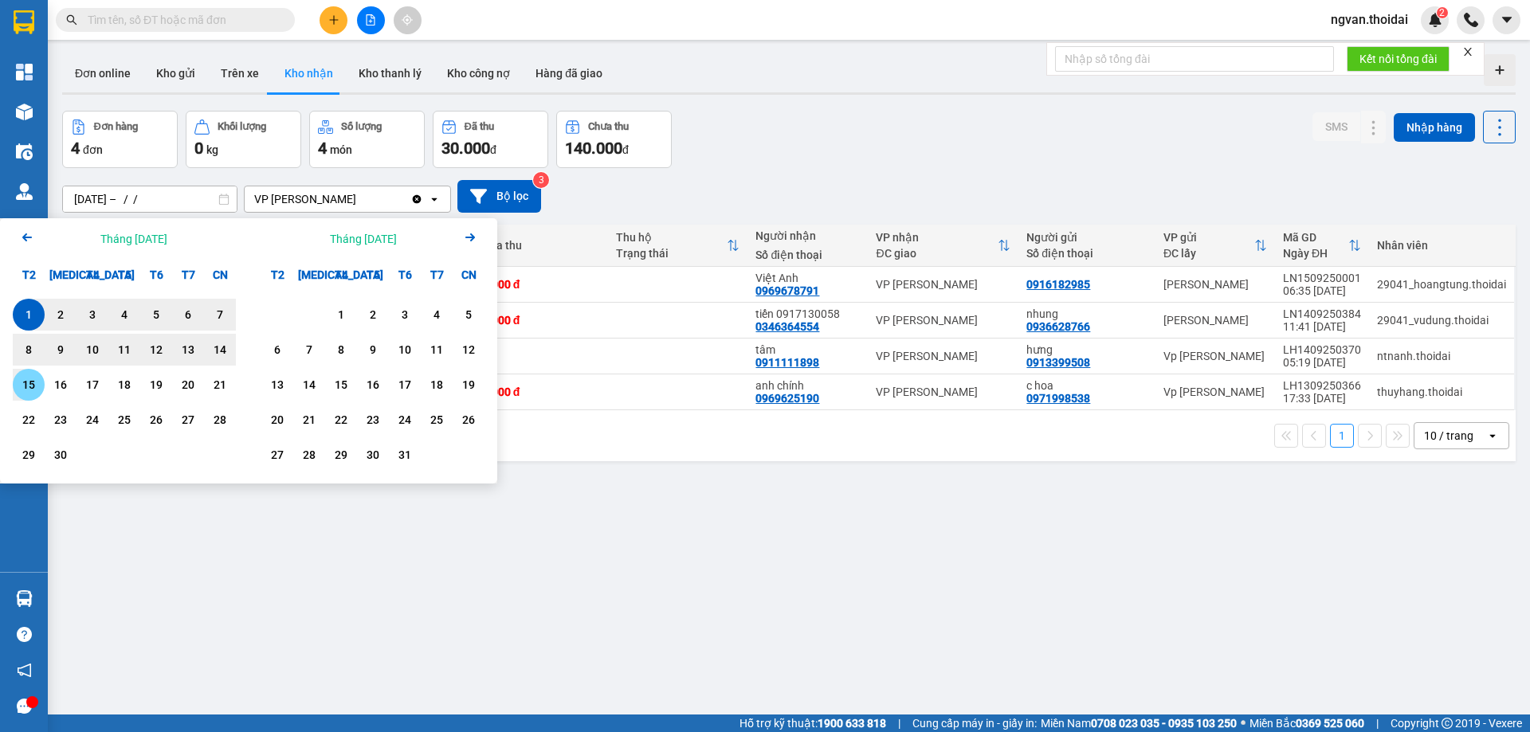
click at [31, 382] on div "15" at bounding box center [29, 384] width 22 height 19
type input "[DATE] – [DATE]"
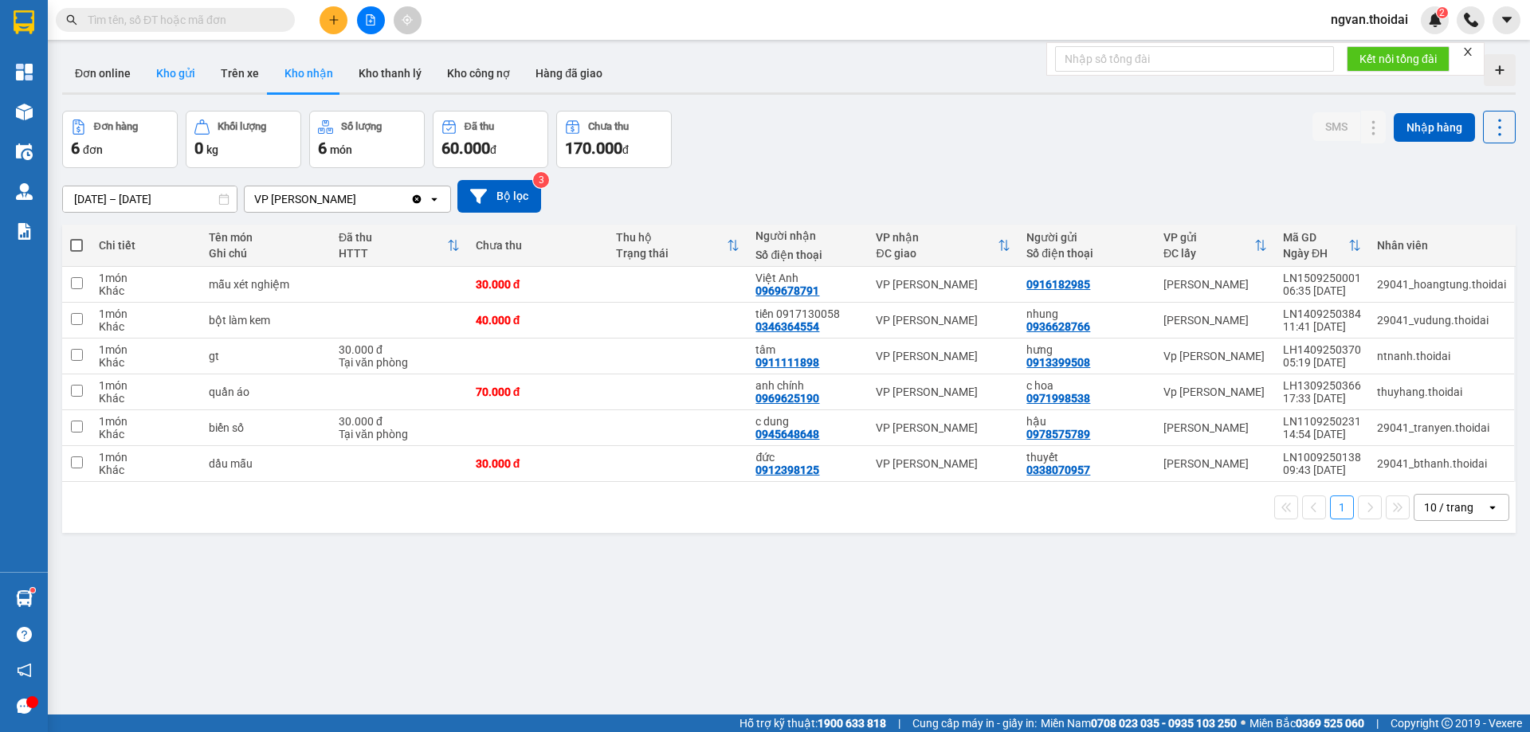
click at [172, 65] on button "Kho gửi" at bounding box center [175, 73] width 65 height 38
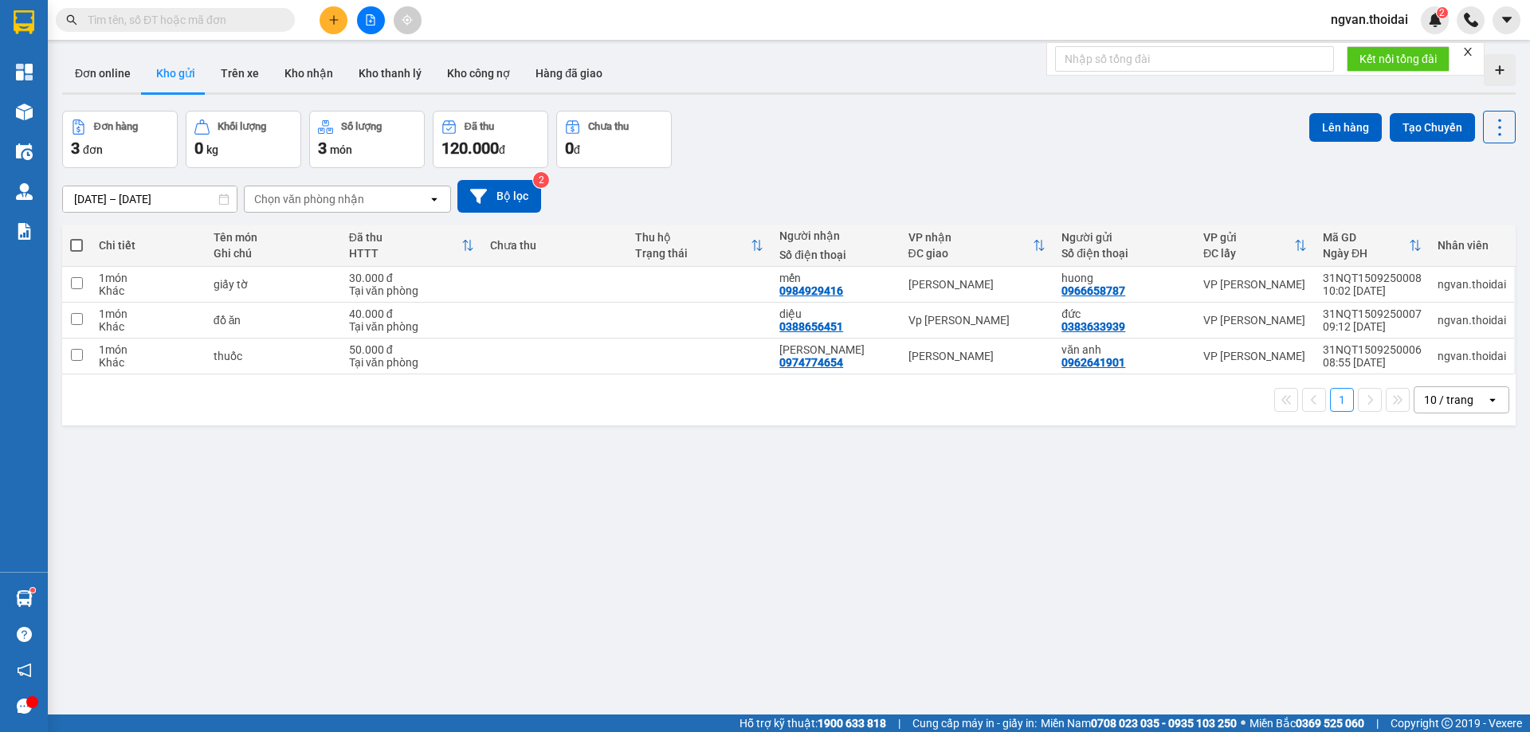
click at [73, 248] on span at bounding box center [76, 245] width 13 height 13
click at [77, 238] on input "checkbox" at bounding box center [77, 238] width 0 height 0
checkbox input "true"
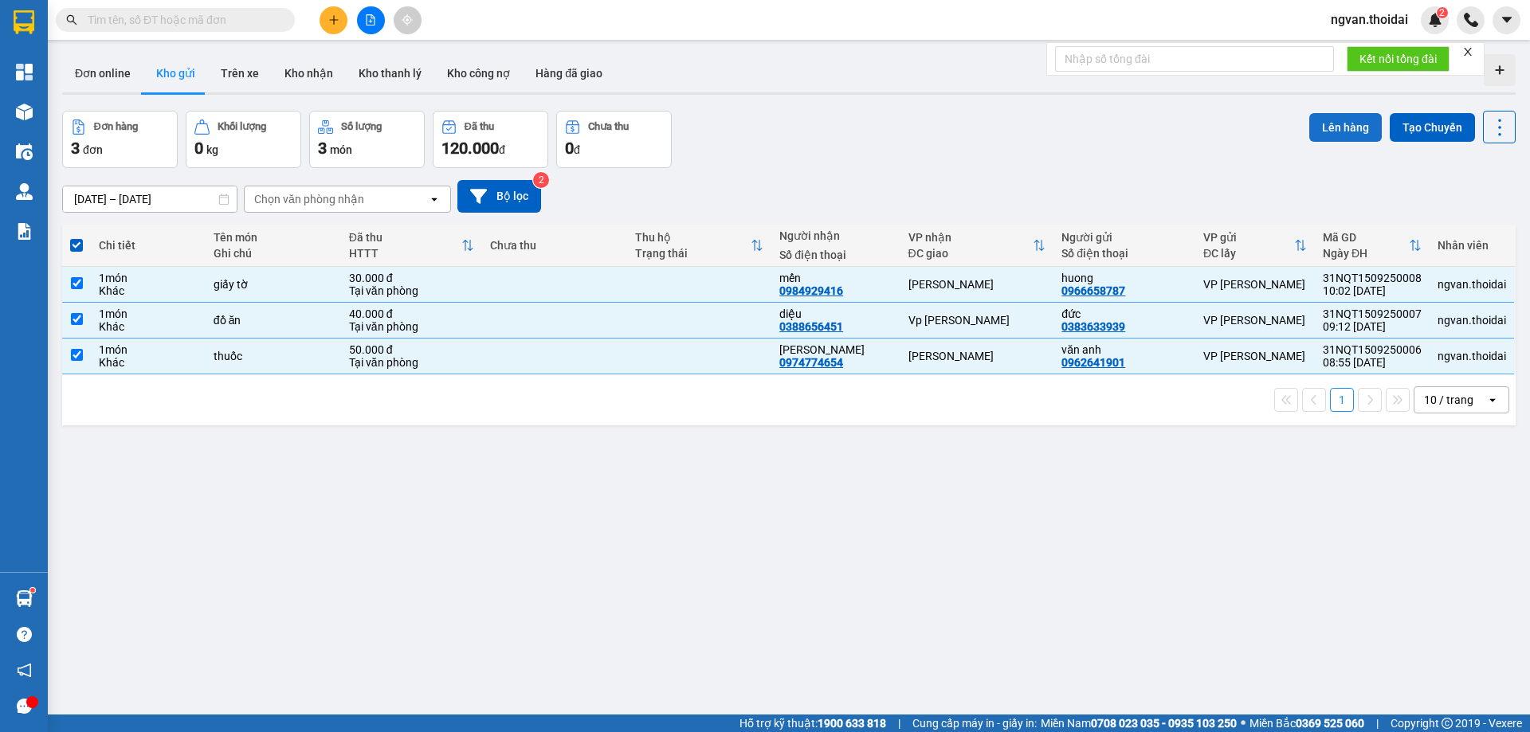
click at [1315, 124] on button "Lên hàng" at bounding box center [1345, 127] width 73 height 29
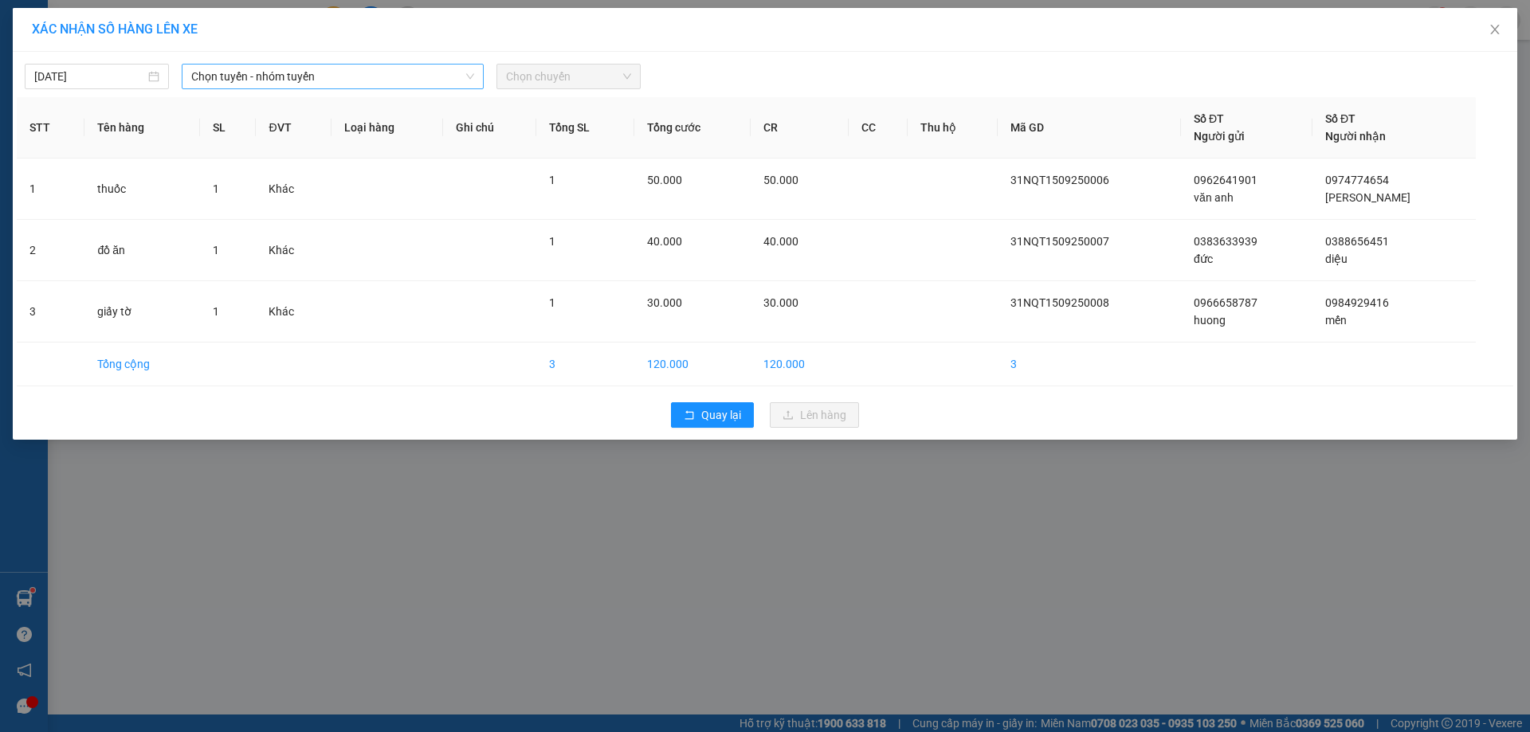
click at [338, 80] on span "Chọn tuyến - nhóm tuyến" at bounding box center [332, 77] width 283 height 24
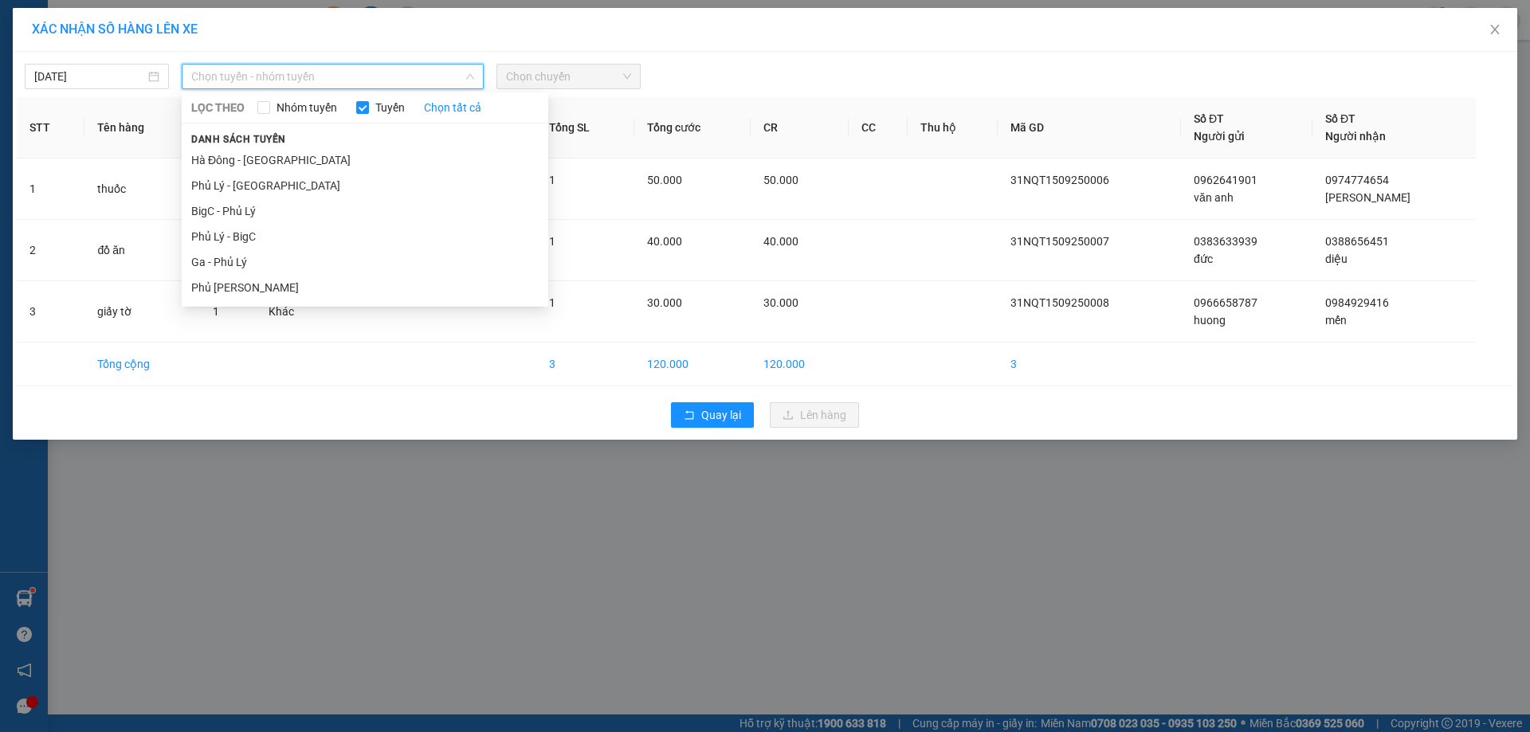
drag, startPoint x: 226, startPoint y: 210, endPoint x: 650, endPoint y: 118, distance: 434.0
click at [230, 210] on li "BigC - Phủ Lý" at bounding box center [365, 211] width 367 height 26
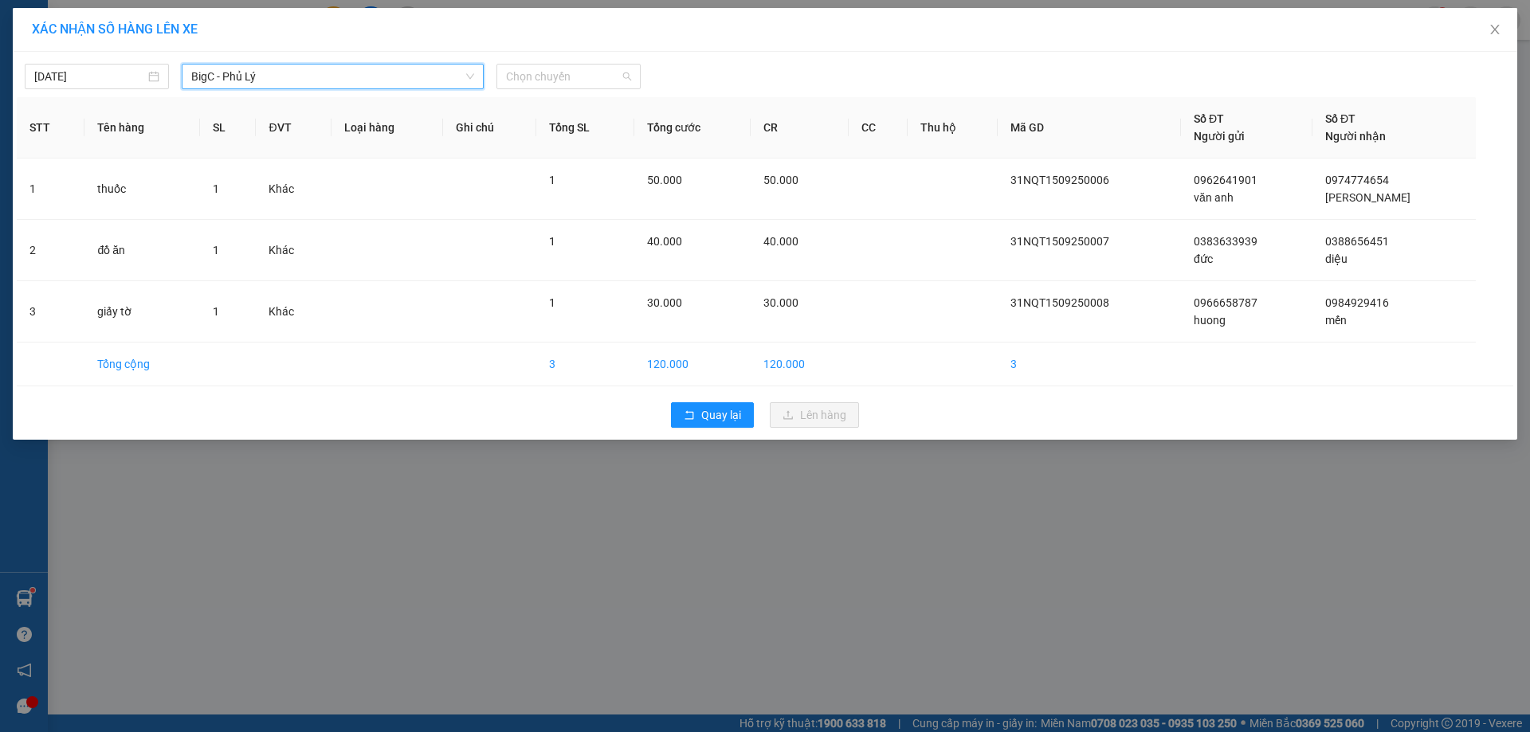
drag, startPoint x: 626, startPoint y: 72, endPoint x: 626, endPoint y: 90, distance: 18.3
click at [626, 88] on div "Chọn chuyến" at bounding box center [569, 77] width 144 height 26
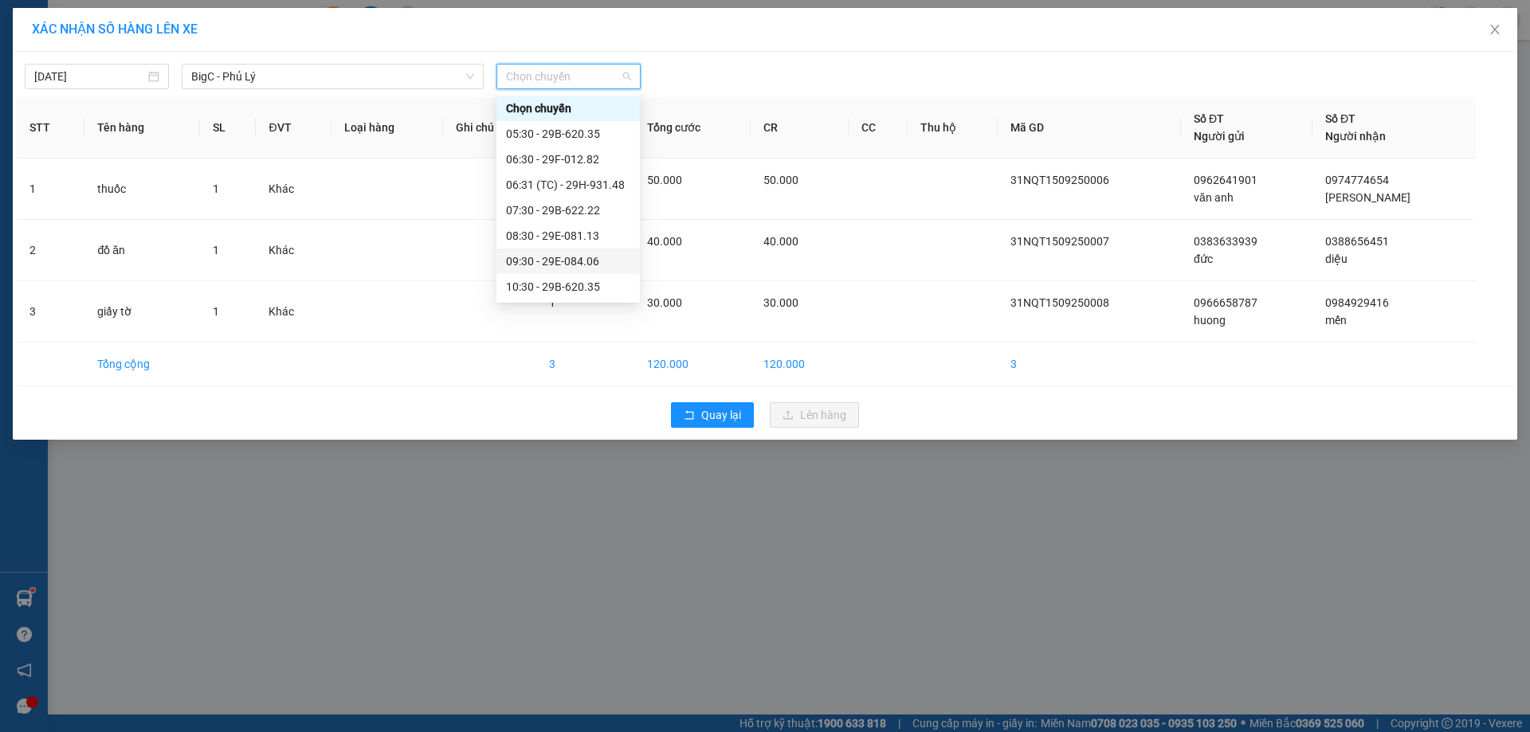
click at [595, 264] on div "09:30 - 29E-084.06" at bounding box center [568, 262] width 124 height 18
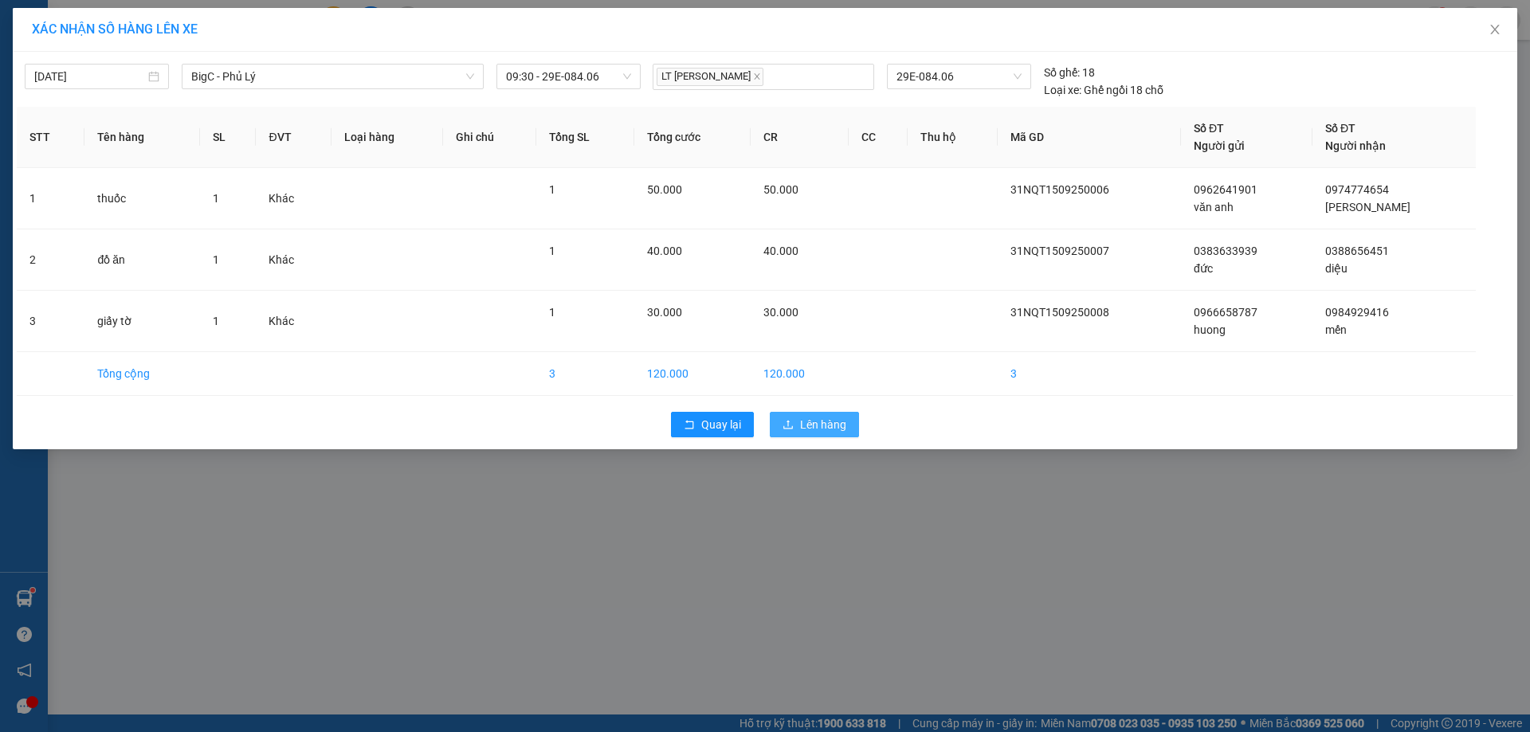
click at [816, 434] on button "Lên hàng" at bounding box center [814, 425] width 89 height 26
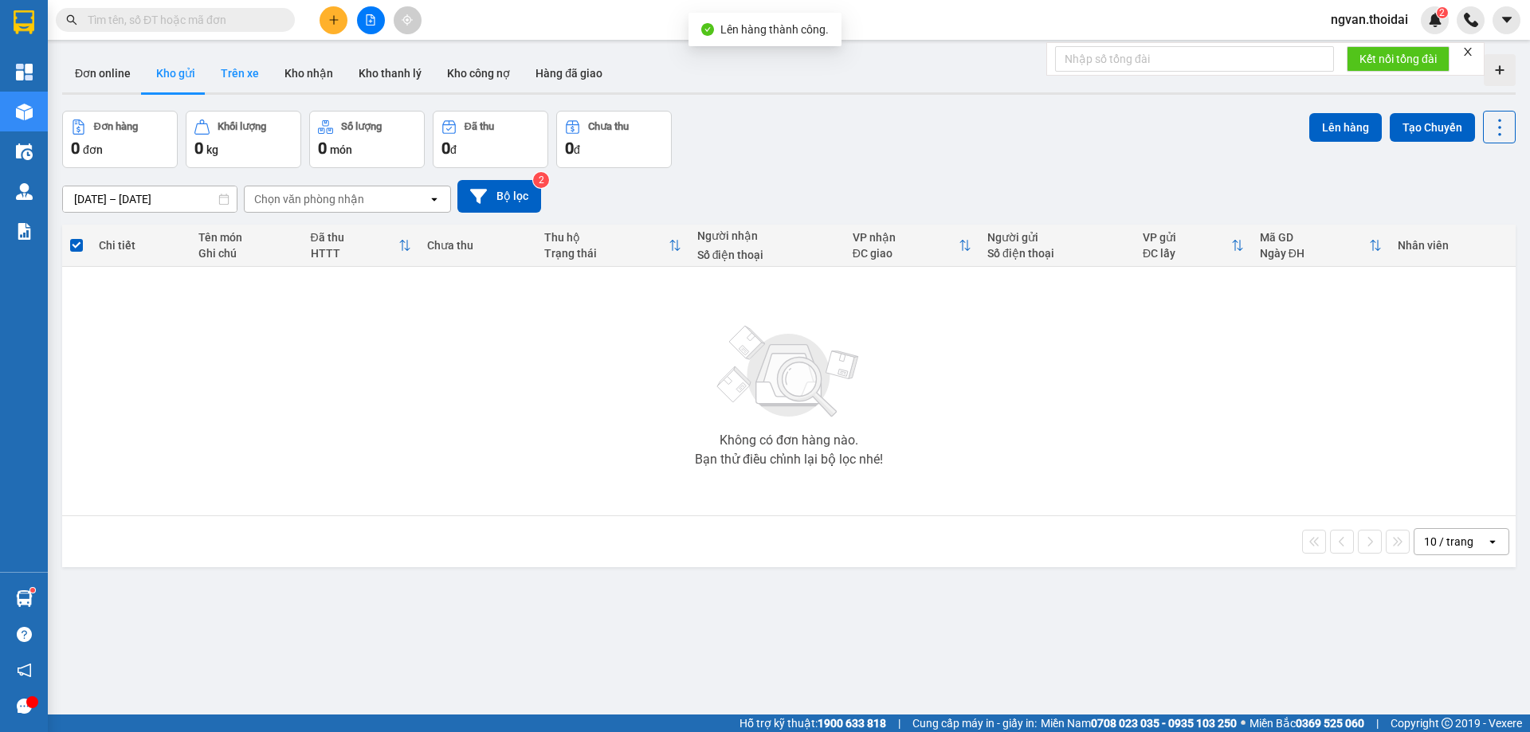
click at [250, 79] on button "Trên xe" at bounding box center [240, 73] width 64 height 38
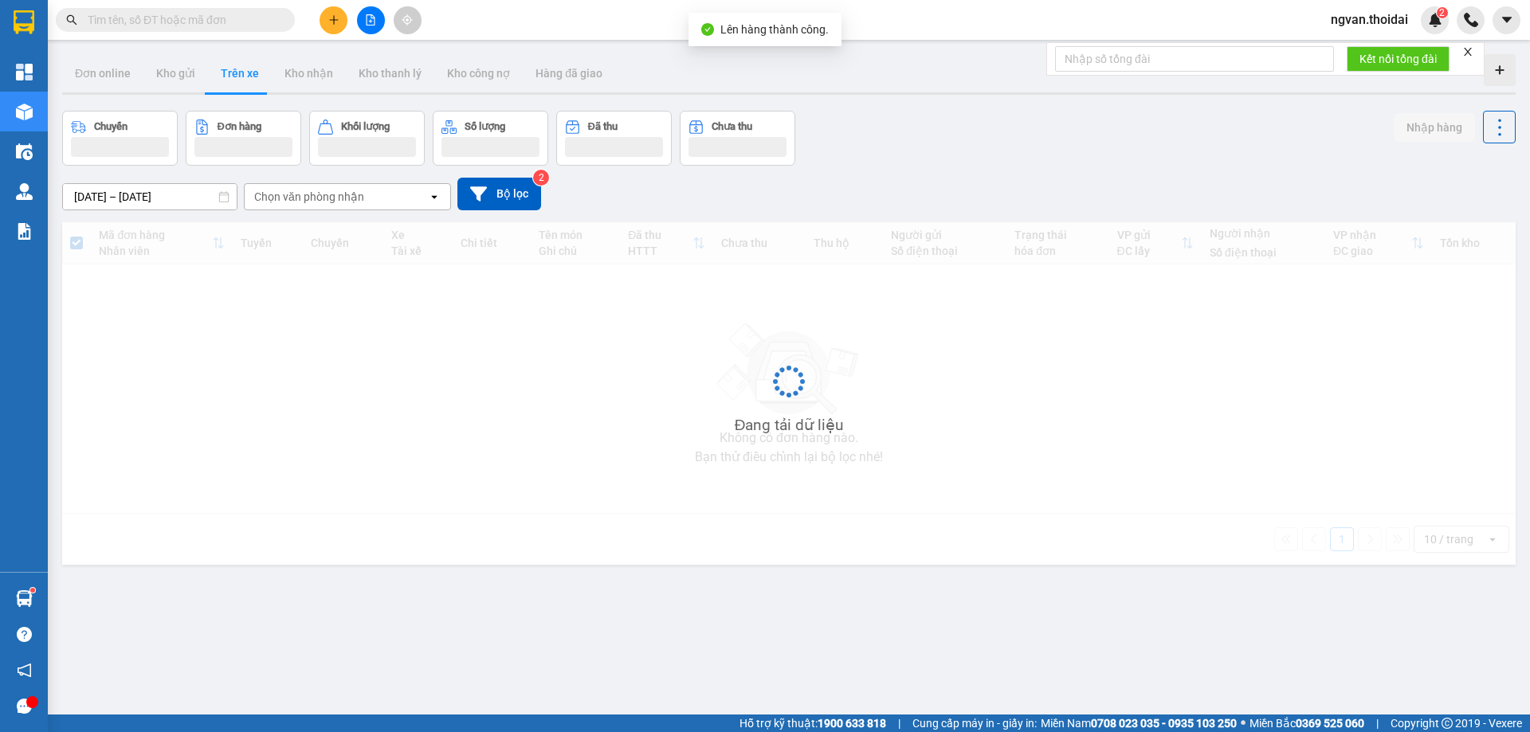
click at [246, 73] on button "Trên xe" at bounding box center [240, 73] width 64 height 38
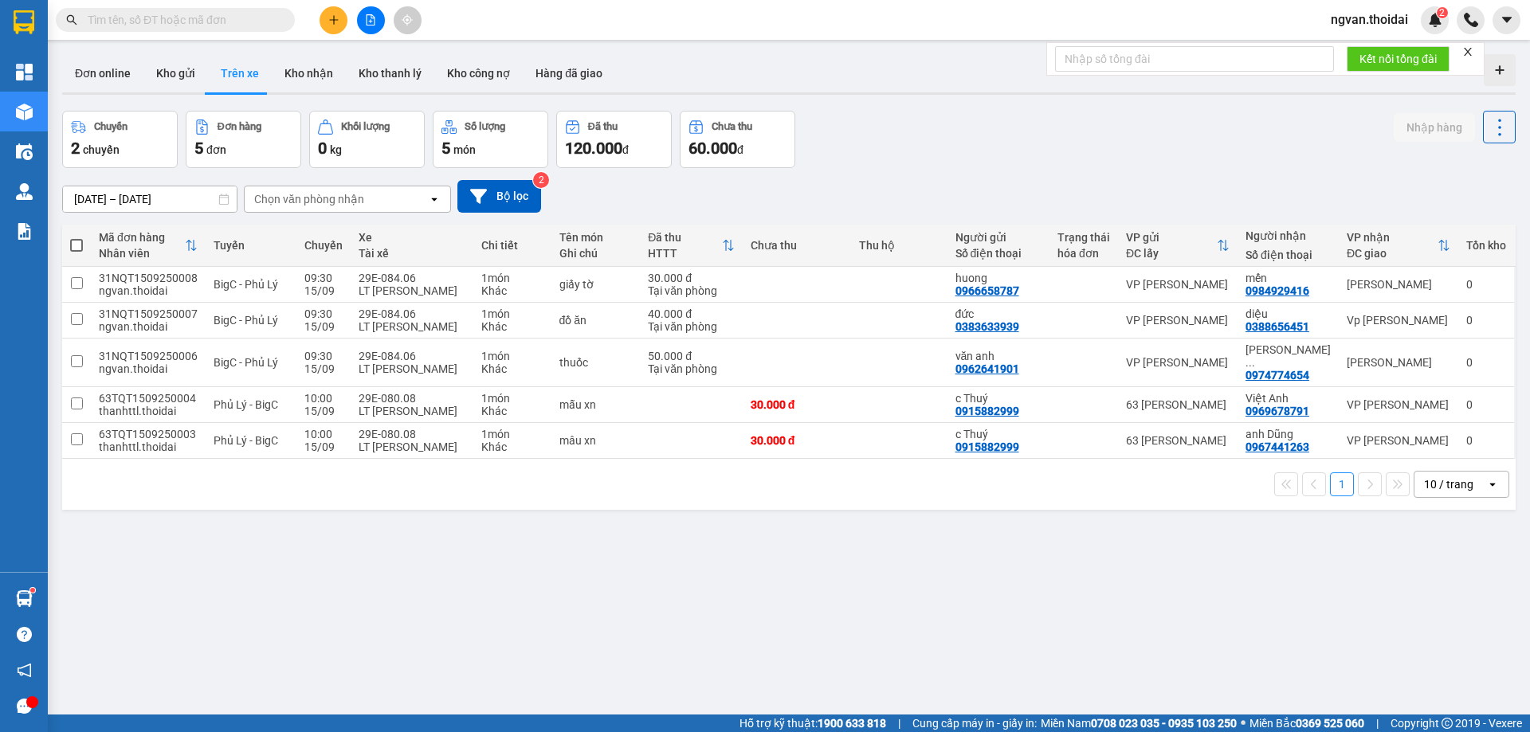
click at [208, 54] on button "Trên xe" at bounding box center [240, 73] width 64 height 38
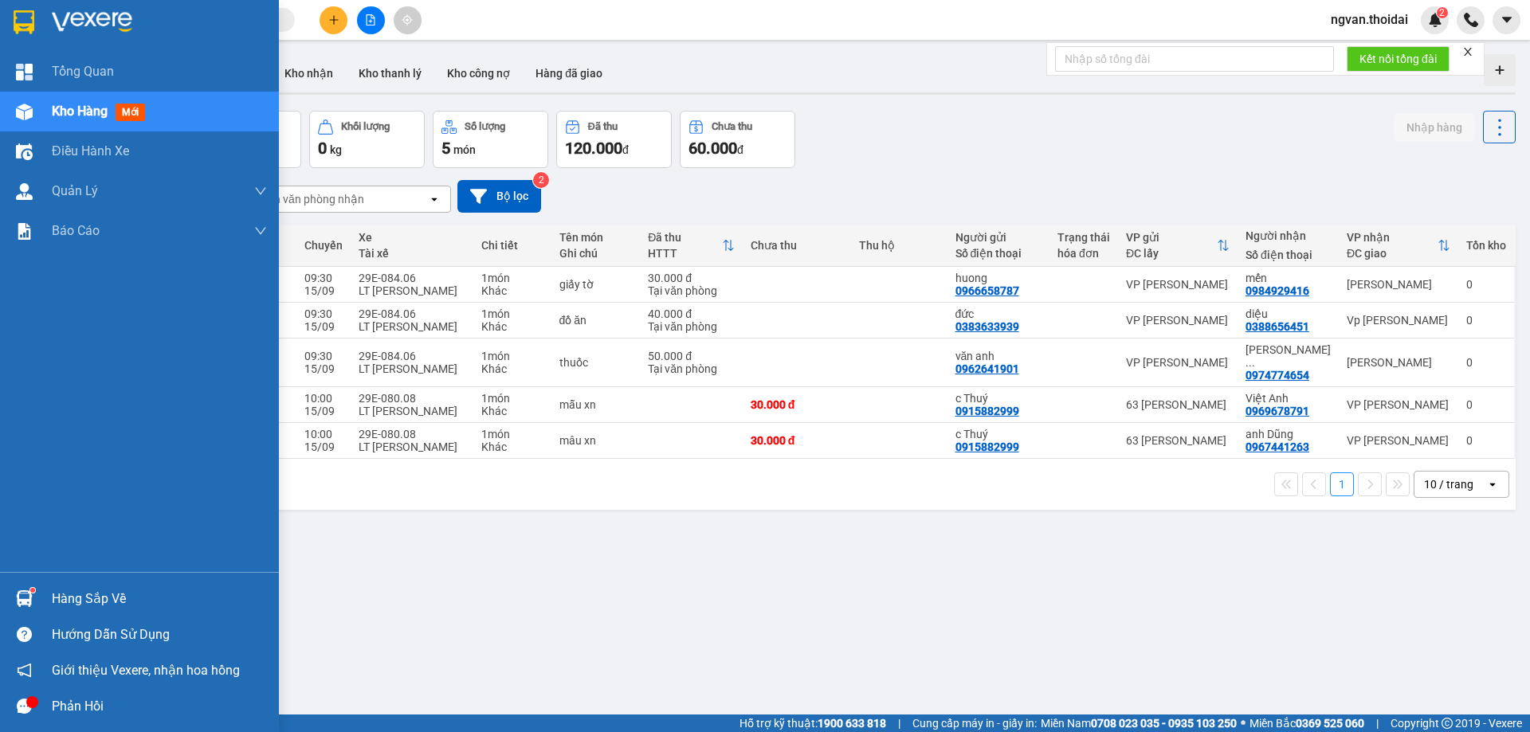
click at [16, 600] on img at bounding box center [24, 599] width 17 height 17
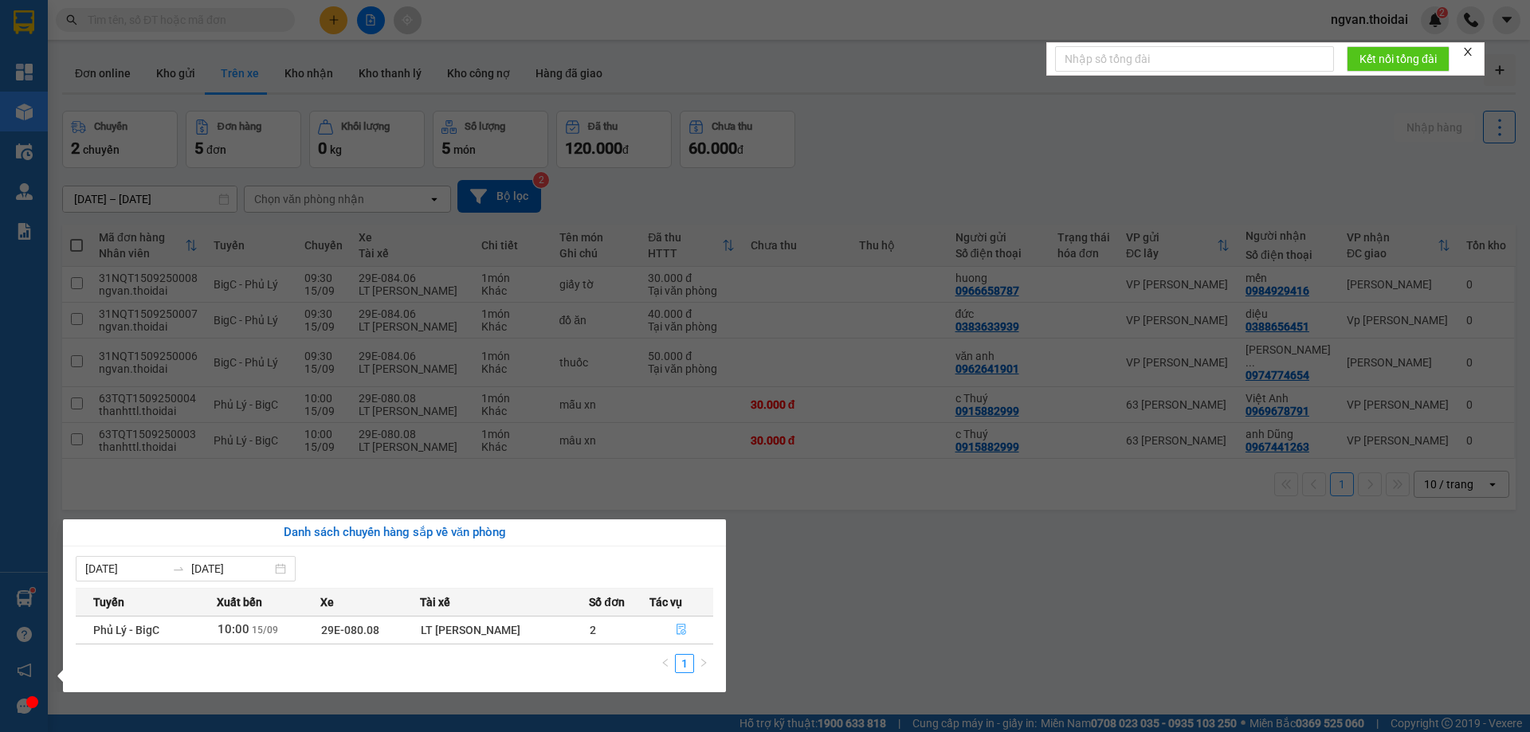
click at [686, 633] on icon "file-done" at bounding box center [682, 630] width 10 height 11
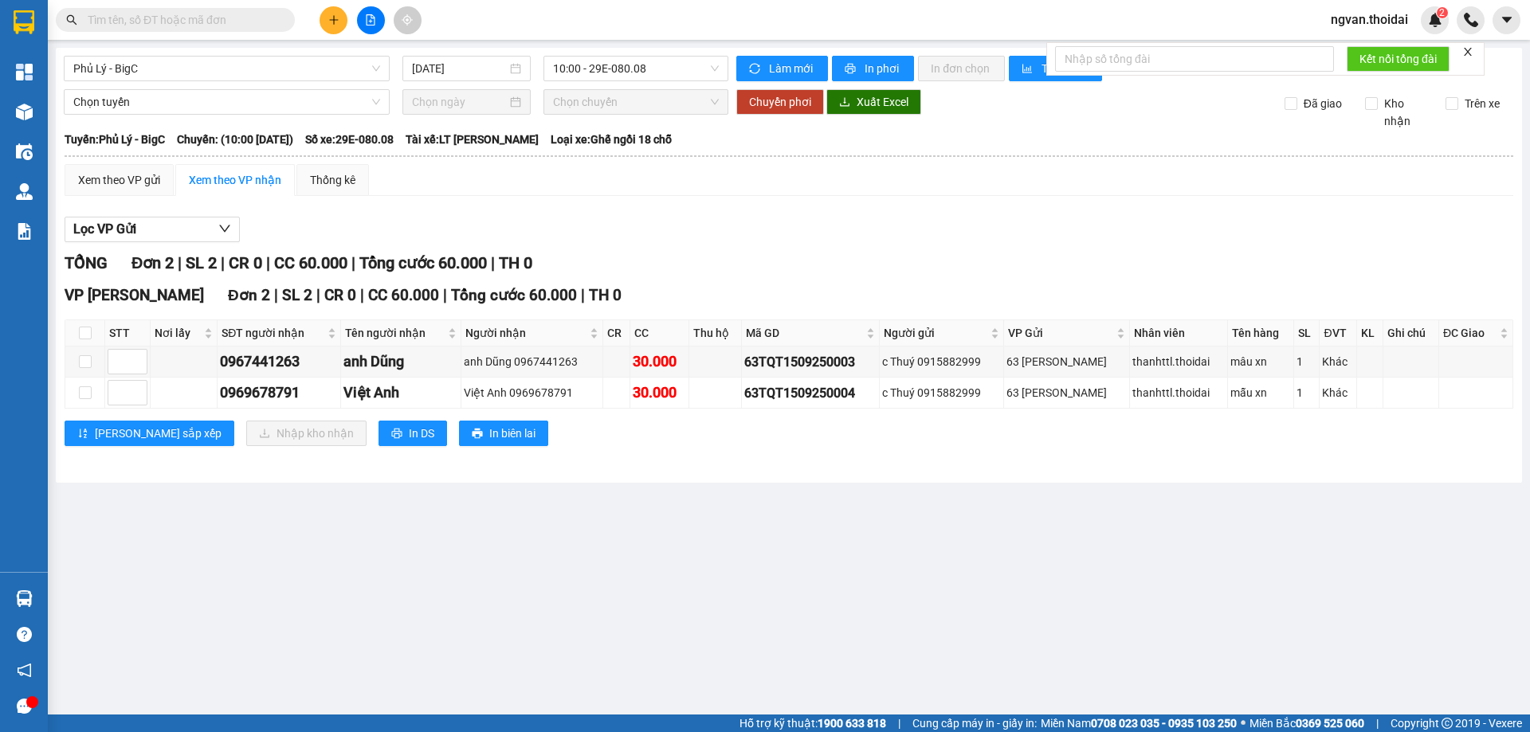
click at [334, 10] on button at bounding box center [334, 20] width 28 height 28
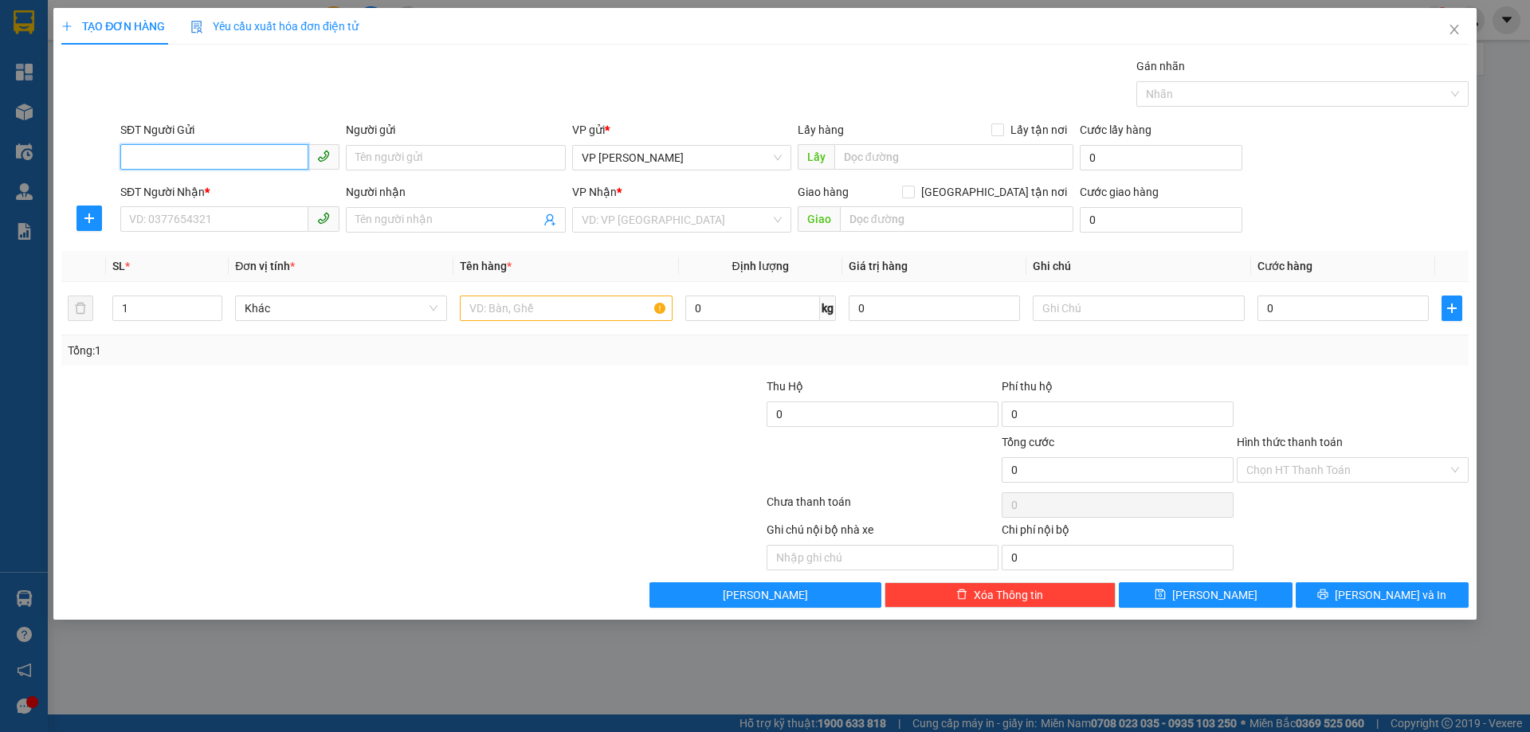
click at [190, 158] on input "SĐT Người Gửi" at bounding box center [214, 157] width 188 height 26
click at [151, 194] on div "0989788218 - hường" at bounding box center [230, 190] width 200 height 18
type input "0989788218"
type input "hường"
type input "0989788218"
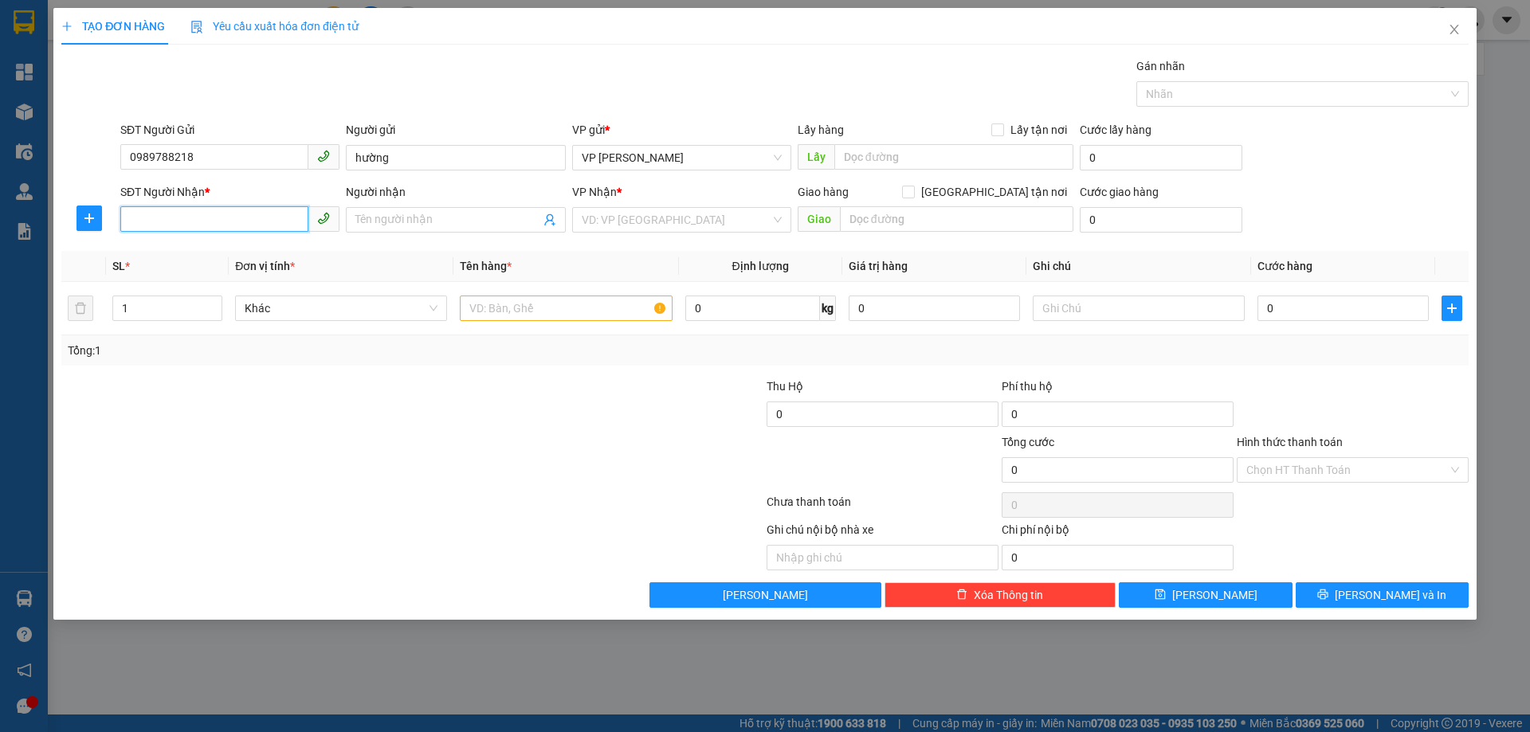
click at [164, 218] on input "SĐT Người Nhận *" at bounding box center [214, 219] width 188 height 26
click at [195, 249] on div "0986237890 - xuân" at bounding box center [230, 252] width 200 height 18
type input "0986237890"
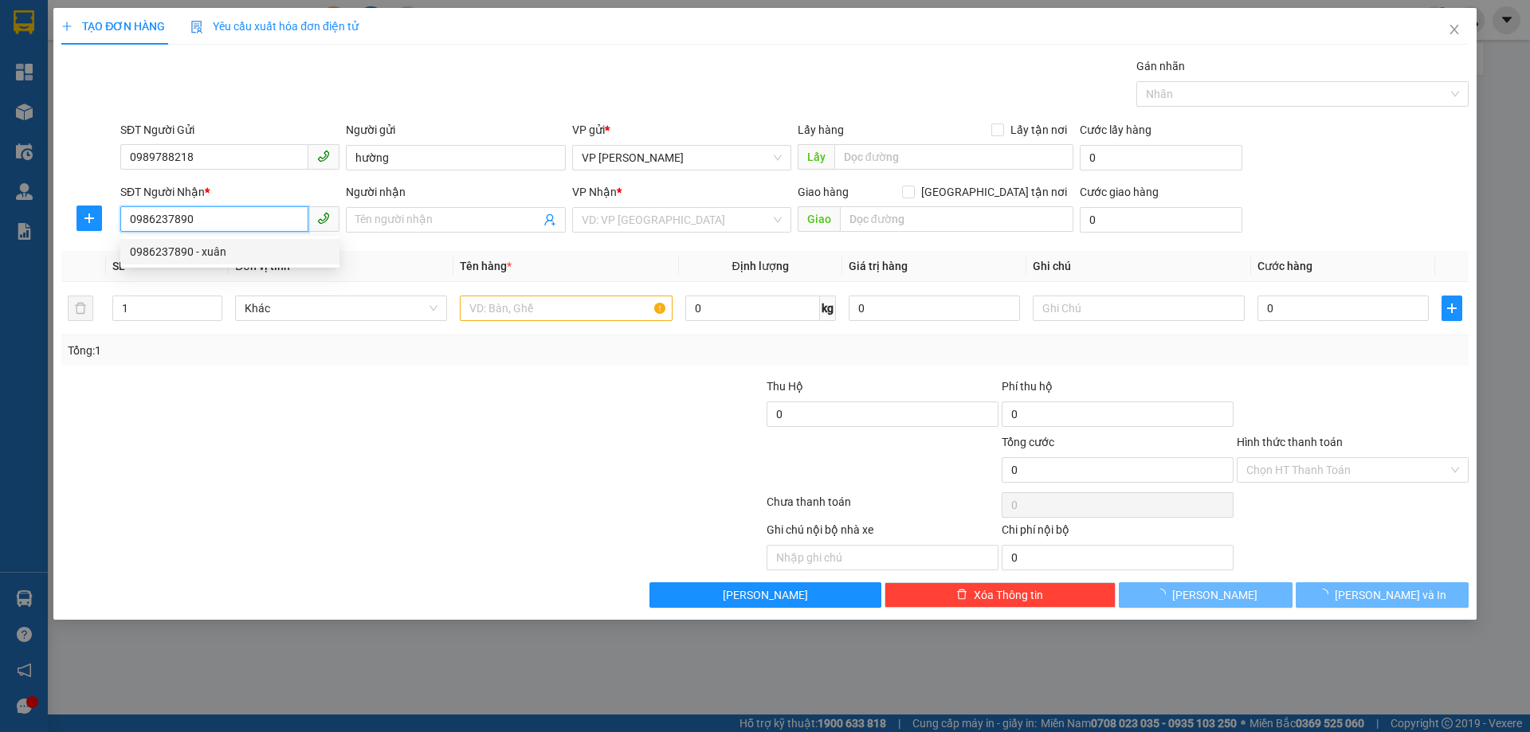
type input "xuân"
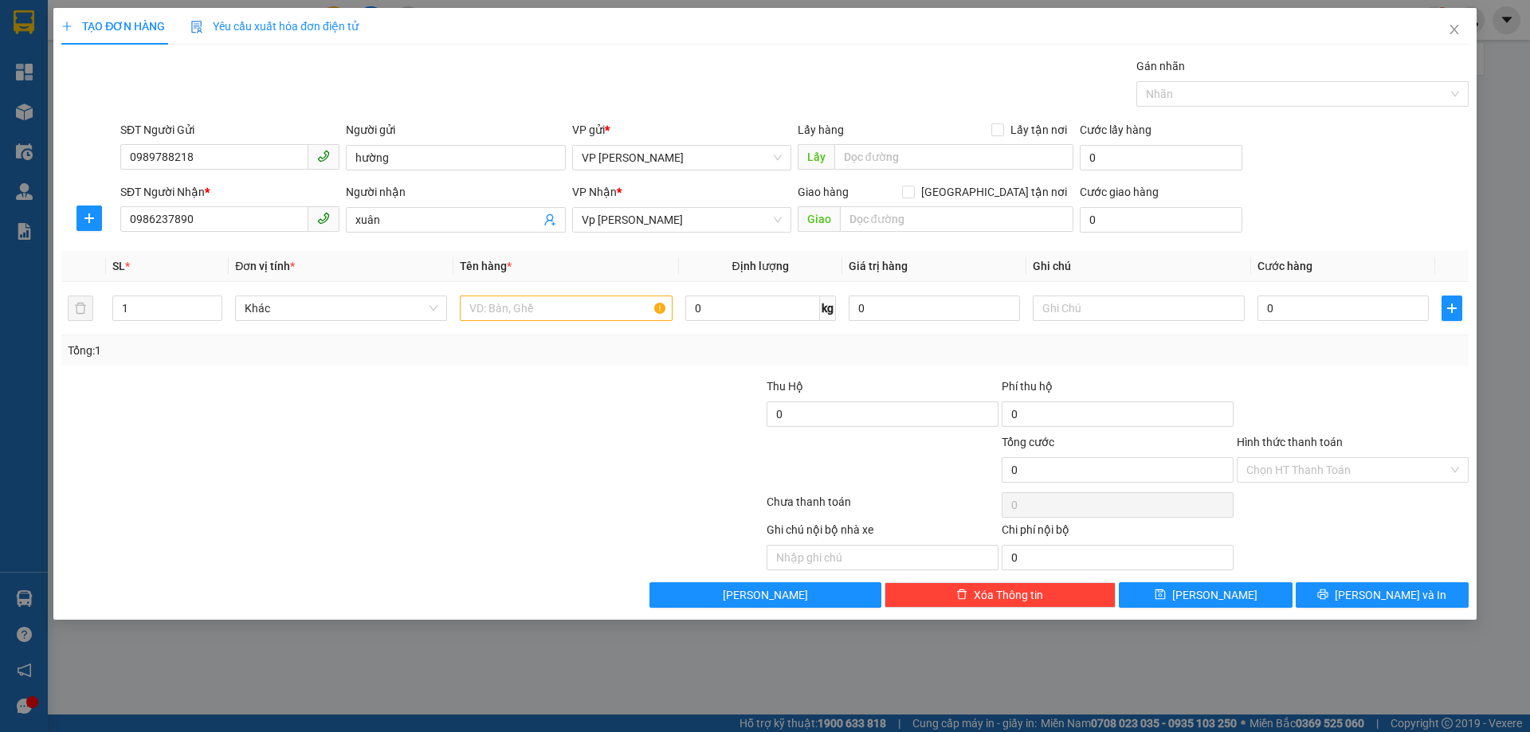
click at [331, 386] on div at bounding box center [295, 406] width 470 height 56
click at [528, 309] on input "text" at bounding box center [566, 309] width 212 height 26
type input "tủ điện"
click at [1270, 311] on input "0" at bounding box center [1343, 309] width 171 height 26
type input "8"
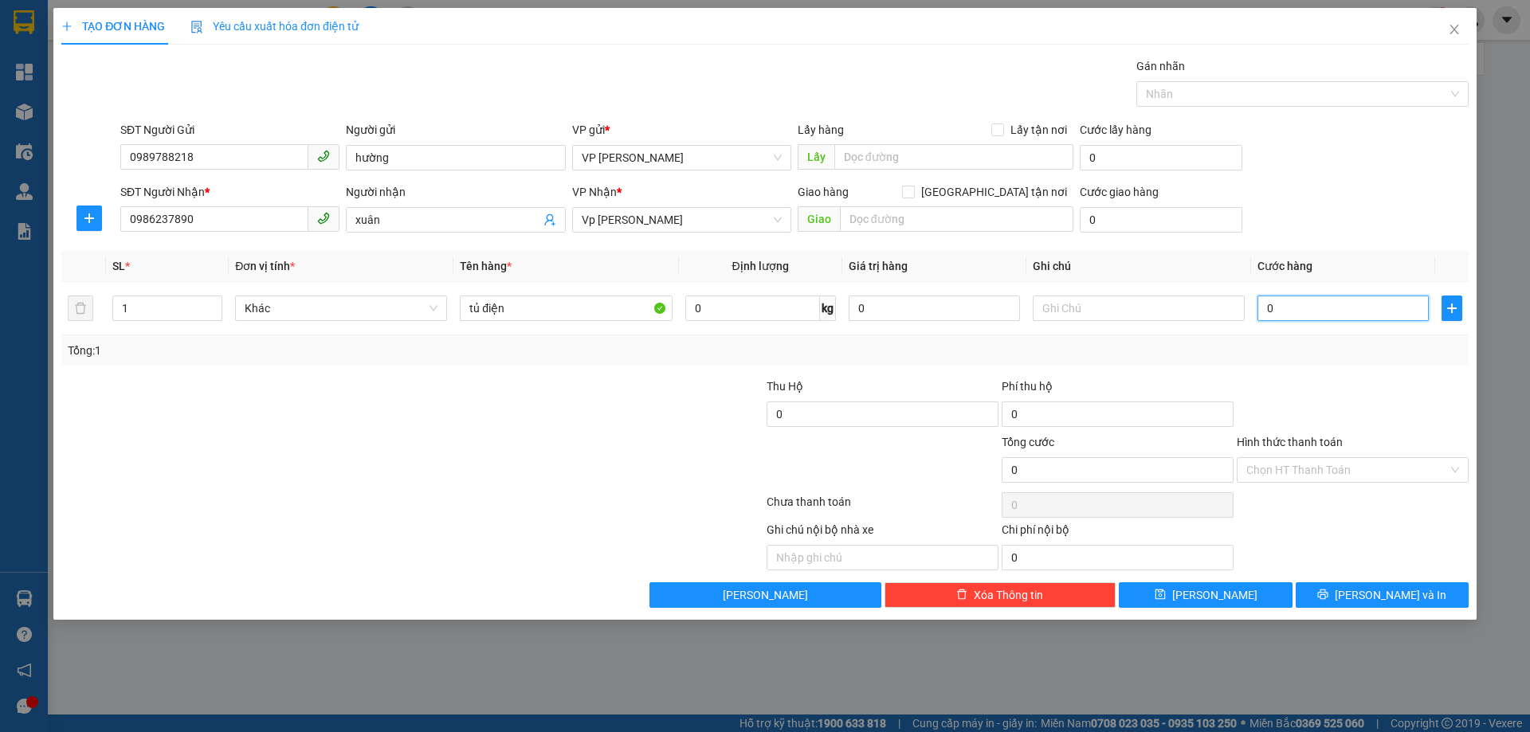
type input "8"
type input "80"
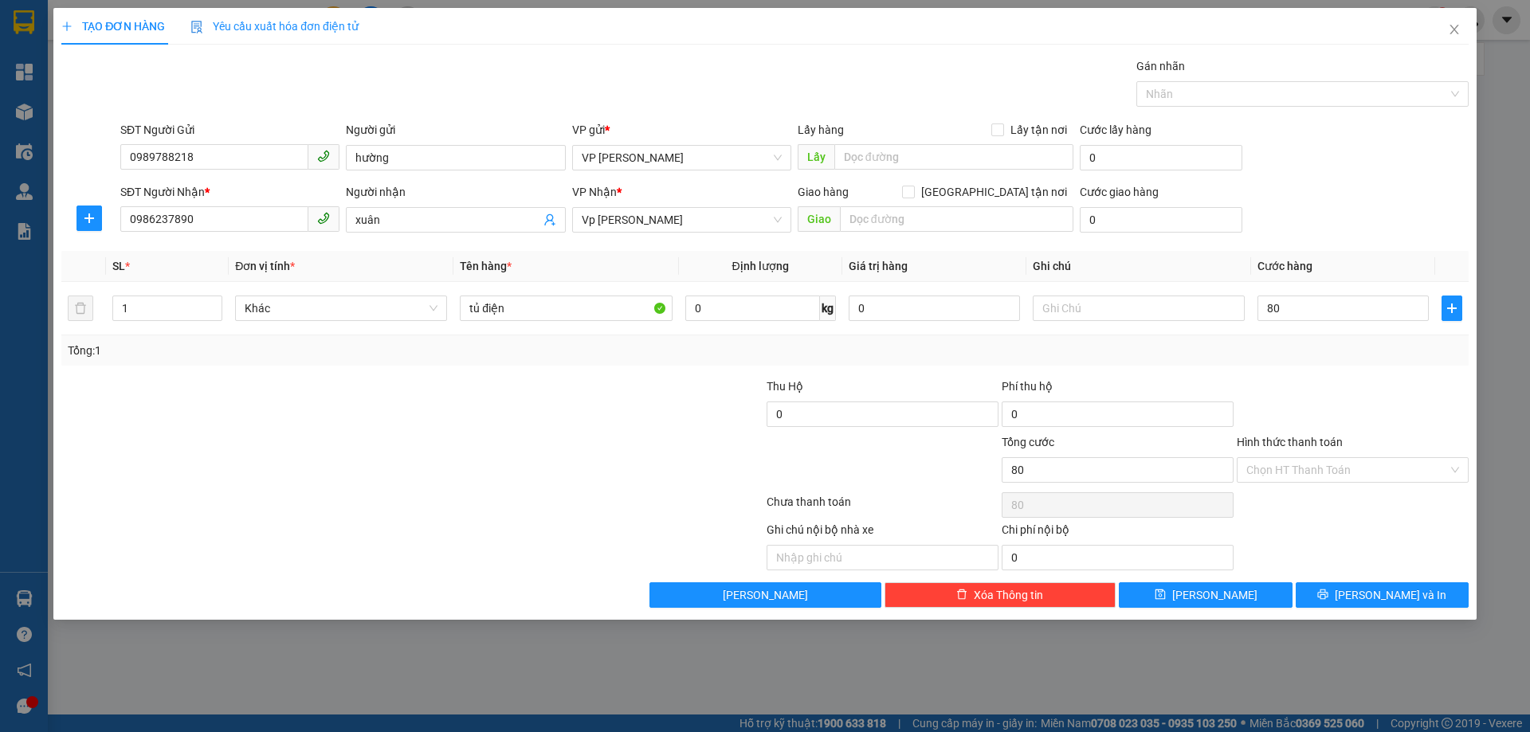
type input "80.000"
click at [1360, 352] on div "Tổng: 1" at bounding box center [765, 351] width 1395 height 18
click at [1311, 309] on input "80.000" at bounding box center [1343, 309] width 171 height 26
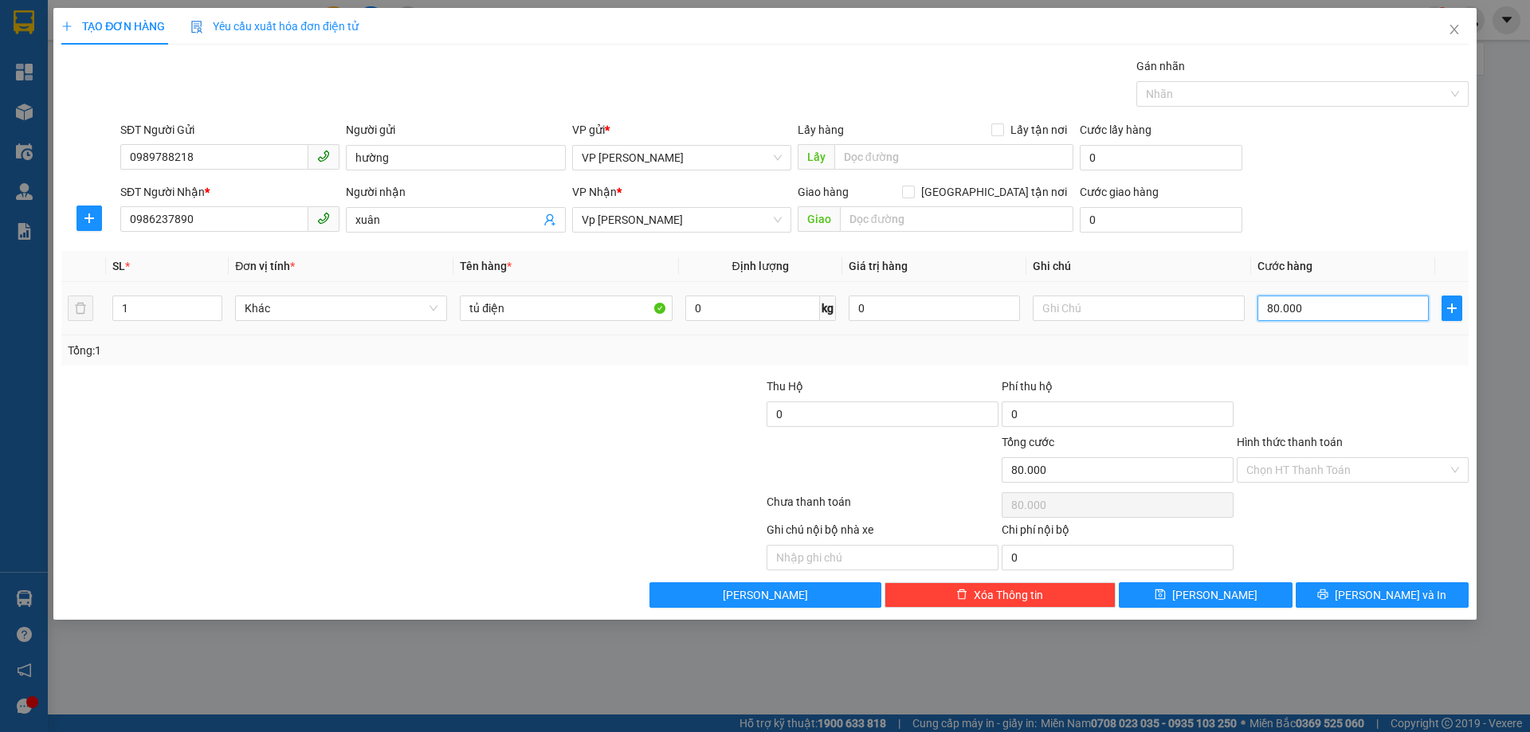
type input "0"
type input "07"
type input "7"
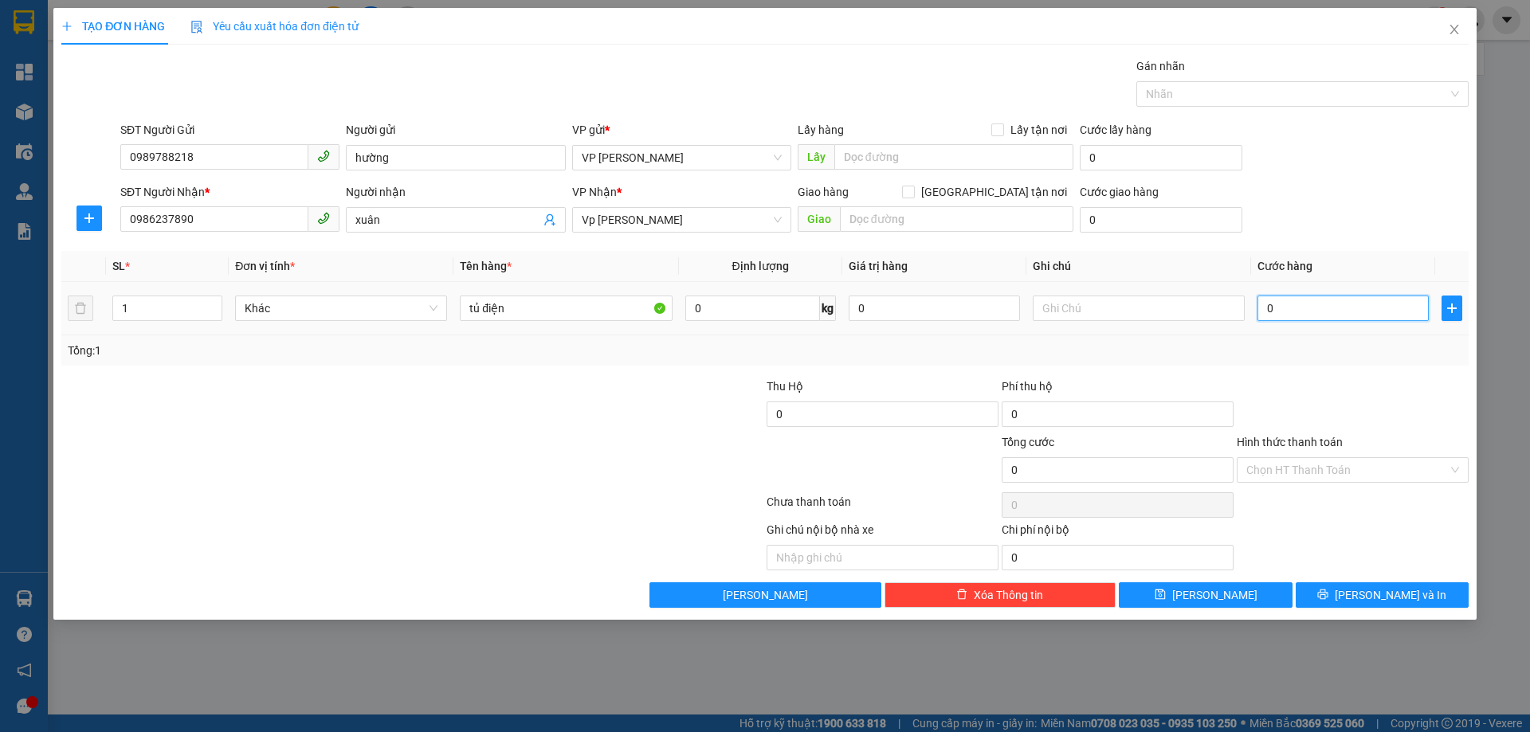
type input "7"
type input "070"
type input "70"
type input "70.000"
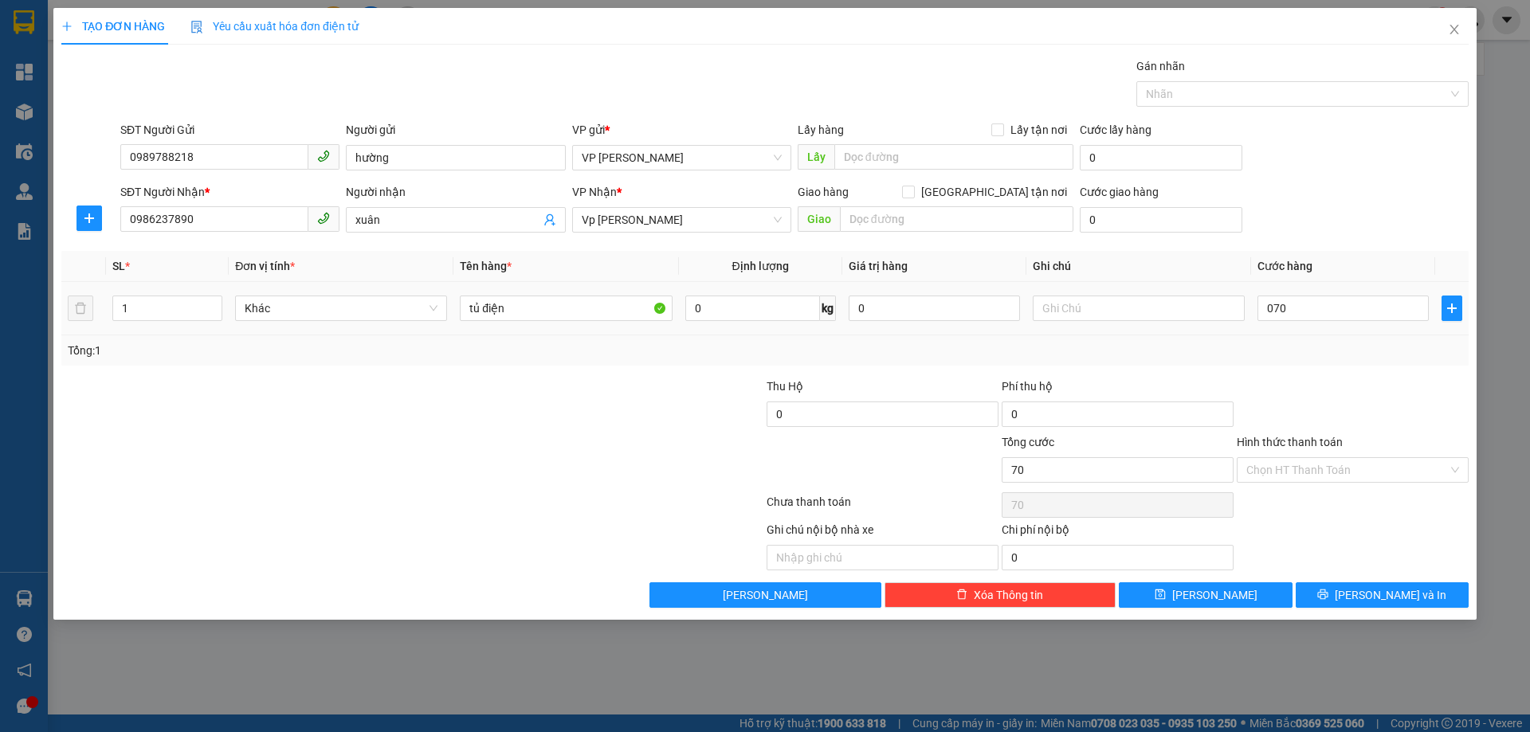
type input "70.000"
click at [1337, 364] on div "Tổng: 1" at bounding box center [764, 351] width 1407 height 30
click at [1383, 598] on span "[PERSON_NAME] và In" at bounding box center [1391, 596] width 112 height 18
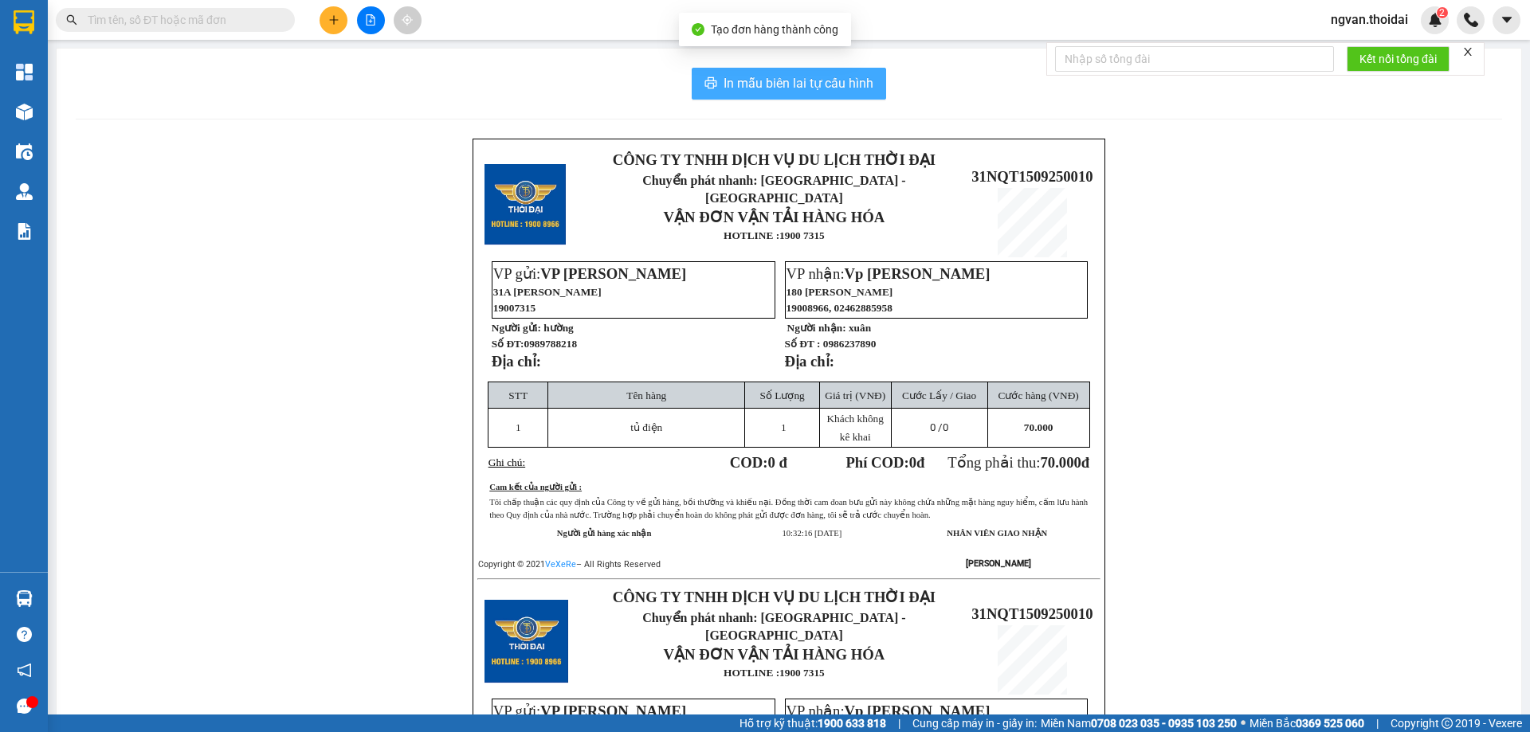
click at [805, 93] on span "In mẫu biên lai tự cấu hình" at bounding box center [799, 83] width 150 height 20
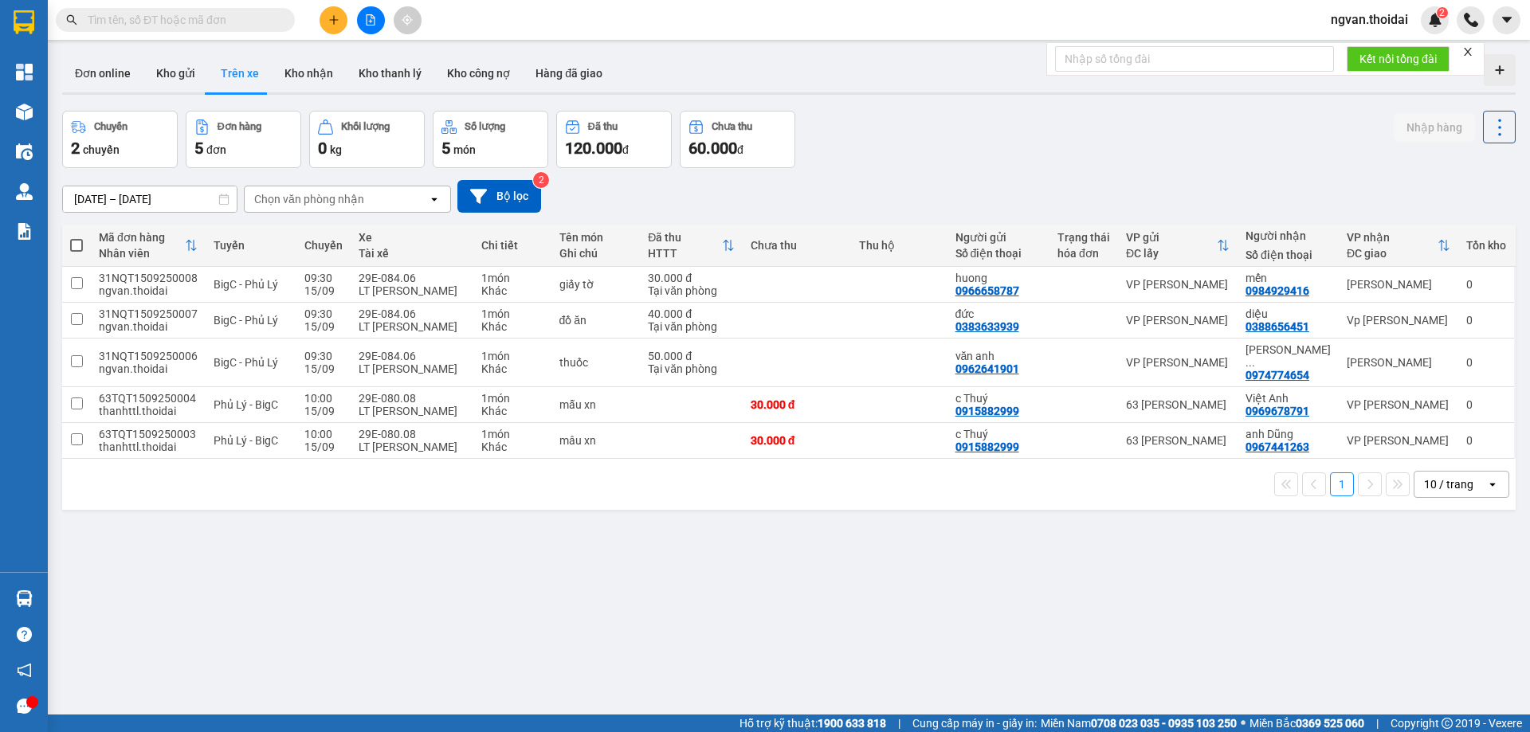
drag, startPoint x: 529, startPoint y: 598, endPoint x: 523, endPoint y: 548, distance: 49.8
click at [529, 599] on div "ver 1.8.143 Đơn online Kho gửi Trên xe Kho nhận Kho thanh lý Kho công nợ Hàng đ…" at bounding box center [789, 414] width 1466 height 732
